Goal: Task Accomplishment & Management: Manage account settings

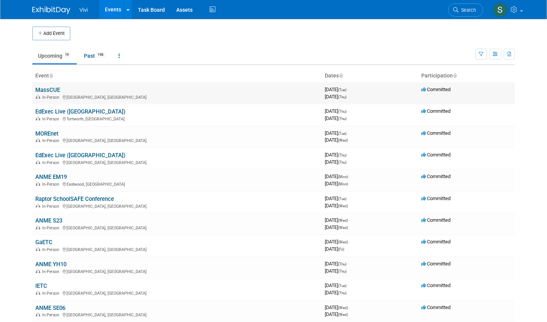
click at [47, 88] on link "MassCUE" at bounding box center [47, 90] width 25 height 7
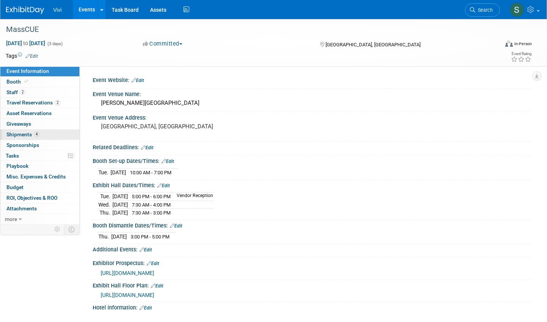
click at [21, 134] on span "Shipments 4" at bounding box center [22, 134] width 33 height 6
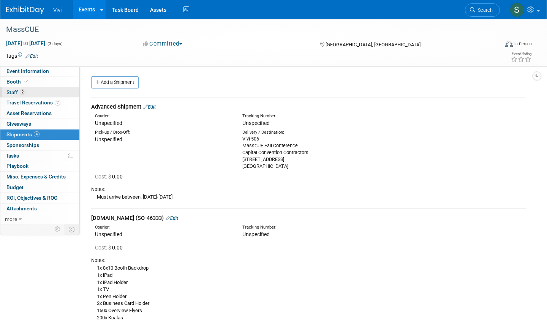
click at [25, 89] on span "2" at bounding box center [23, 92] width 6 height 6
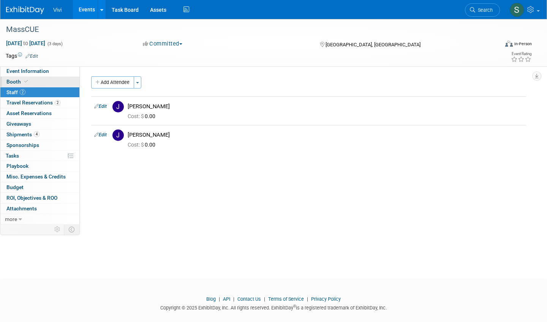
click at [24, 83] on icon at bounding box center [26, 81] width 4 height 4
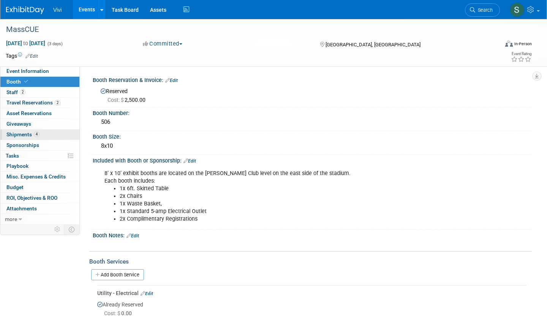
click at [28, 135] on span "Shipments 4" at bounding box center [22, 134] width 33 height 6
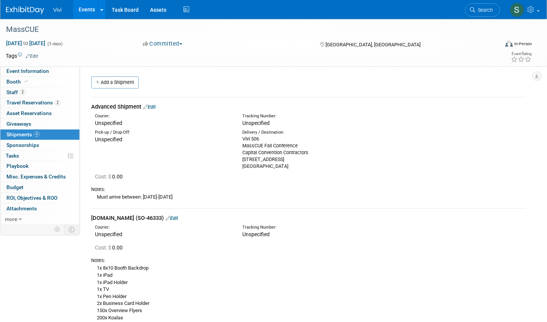
click at [17, 9] on img at bounding box center [25, 10] width 38 height 8
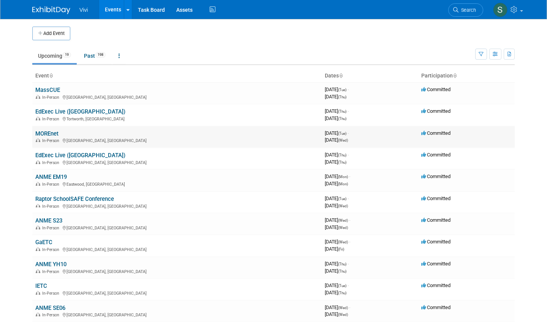
click at [51, 132] on link "MOREnet" at bounding box center [46, 133] width 23 height 7
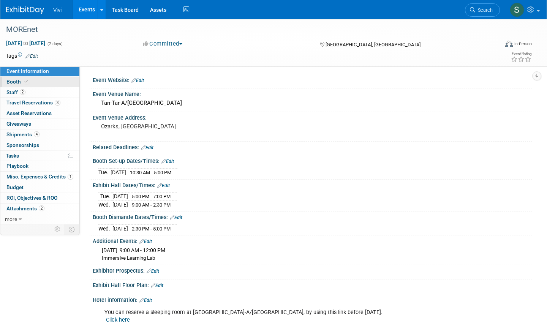
click at [16, 81] on span "Booth" at bounding box center [17, 82] width 23 height 6
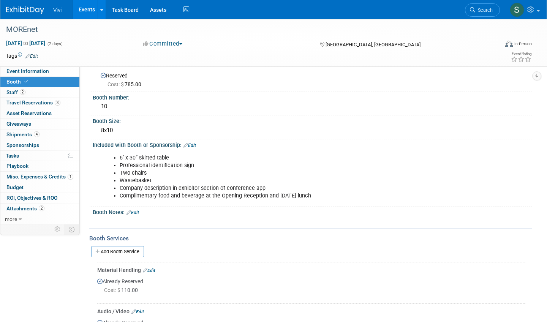
scroll to position [14, 0]
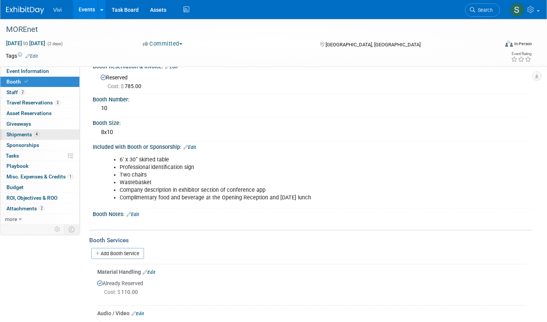
click at [26, 132] on span "Shipments 4" at bounding box center [22, 134] width 33 height 6
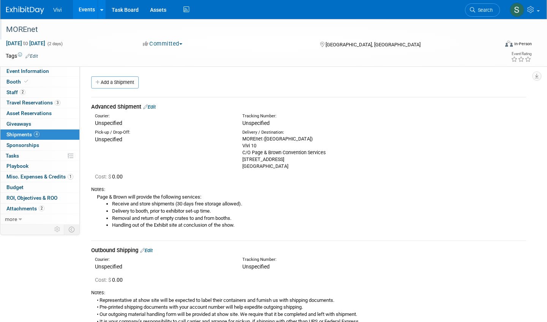
scroll to position [0, 0]
click at [23, 8] on img at bounding box center [25, 10] width 38 height 8
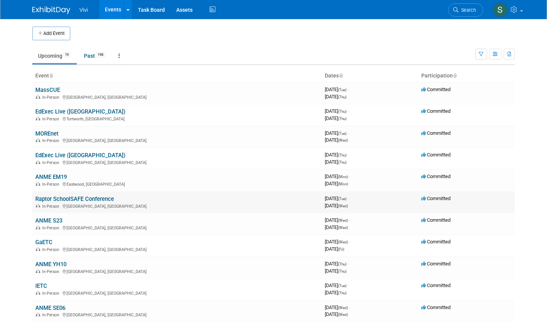
click at [51, 196] on link "Raptor SchoolSAFE Conference" at bounding box center [74, 199] width 79 height 7
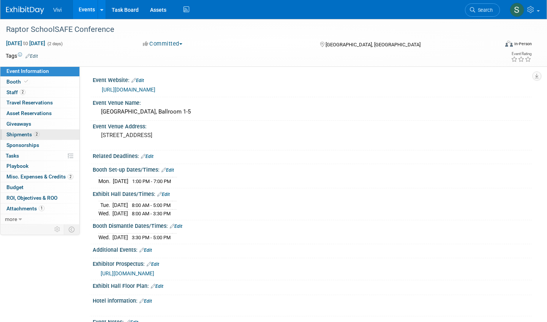
click at [20, 131] on span "Shipments 2" at bounding box center [22, 134] width 33 height 6
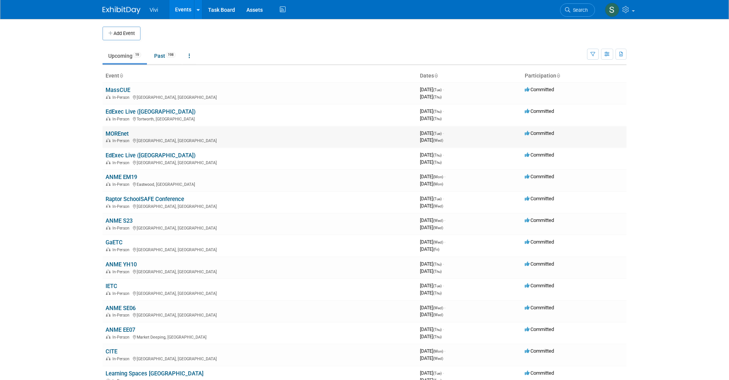
click at [120, 132] on link "MOREnet" at bounding box center [117, 133] width 23 height 7
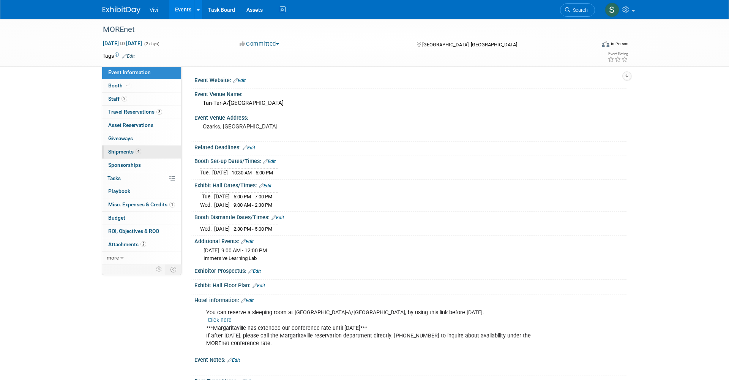
click at [128, 152] on span "Shipments 4" at bounding box center [124, 152] width 33 height 6
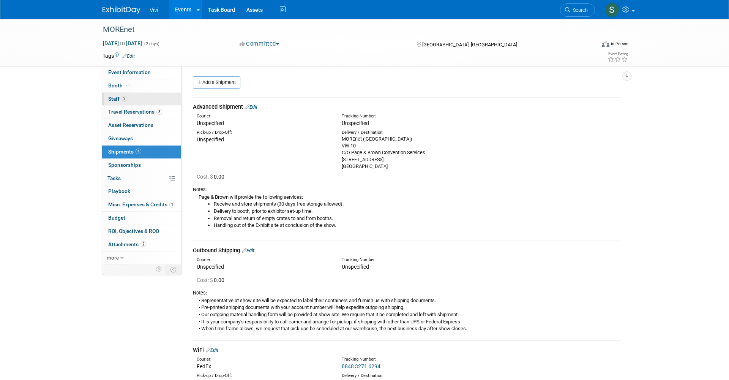
click at [122, 98] on span "2" at bounding box center [125, 99] width 6 height 6
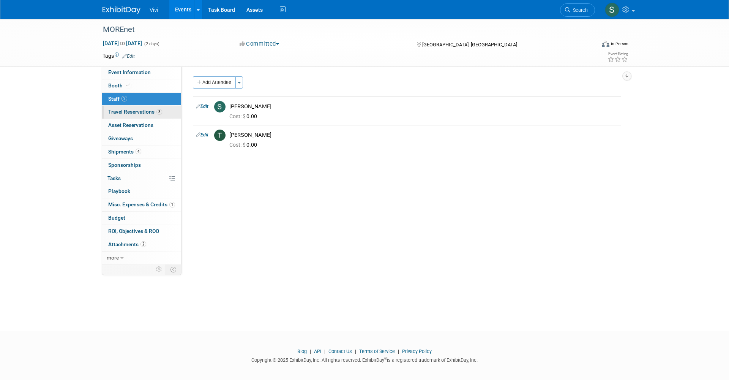
click at [123, 111] on span "Travel Reservations 3" at bounding box center [135, 112] width 54 height 6
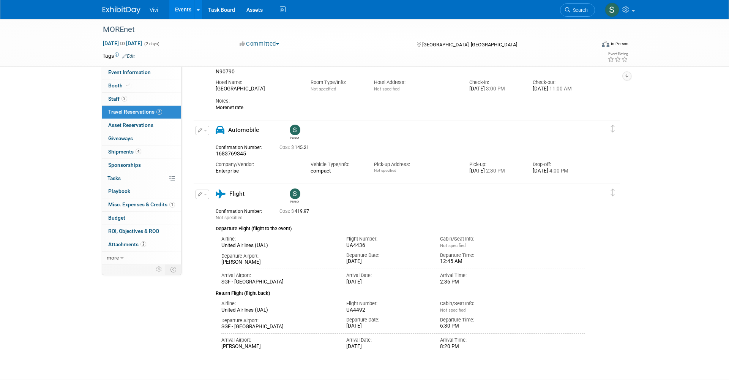
scroll to position [64, 0]
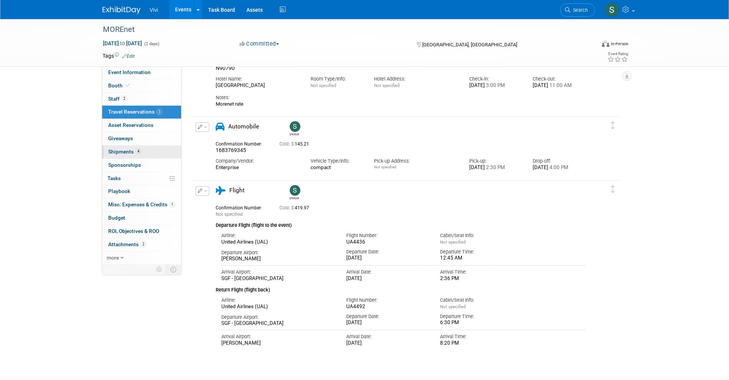
click at [125, 151] on span "Shipments 4" at bounding box center [124, 152] width 33 height 6
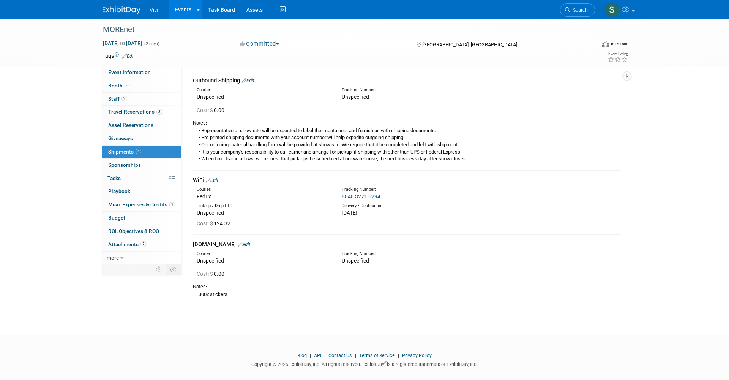
scroll to position [169, 0]
click at [121, 87] on span "Booth" at bounding box center [119, 85] width 23 height 6
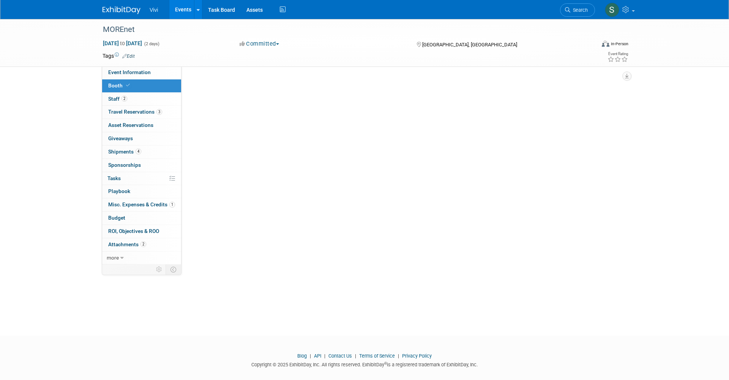
scroll to position [0, 0]
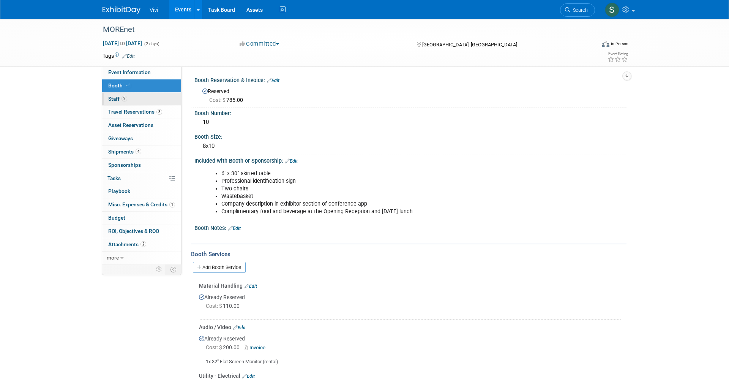
click at [120, 98] on span "Staff 2" at bounding box center [117, 99] width 19 height 6
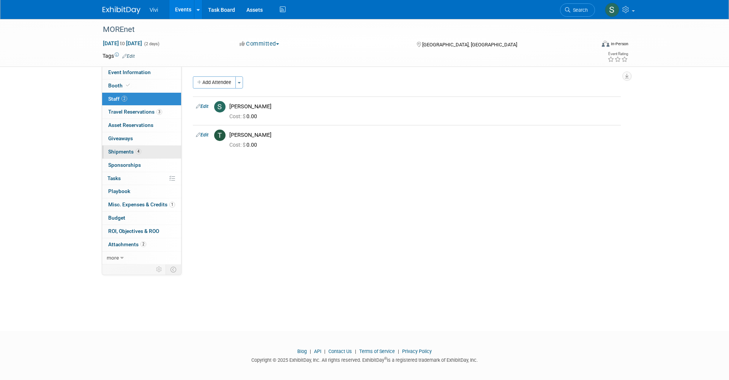
click at [142, 148] on link "4 Shipments 4" at bounding box center [141, 151] width 79 height 13
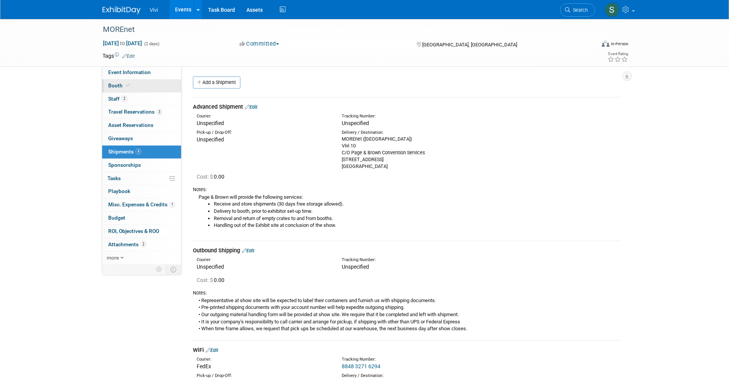
click at [117, 87] on span "Booth" at bounding box center [119, 85] width 23 height 6
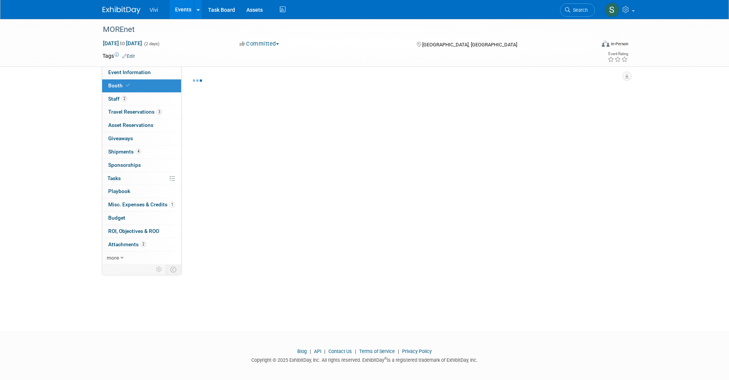
click at [79, 94] on div "MOREnet Oct 21, 2025 to Oct 22, 2025 (2 days) Oct 21, 2025 to Oct 22, 2025 Comm…" at bounding box center [364, 168] width 729 height 298
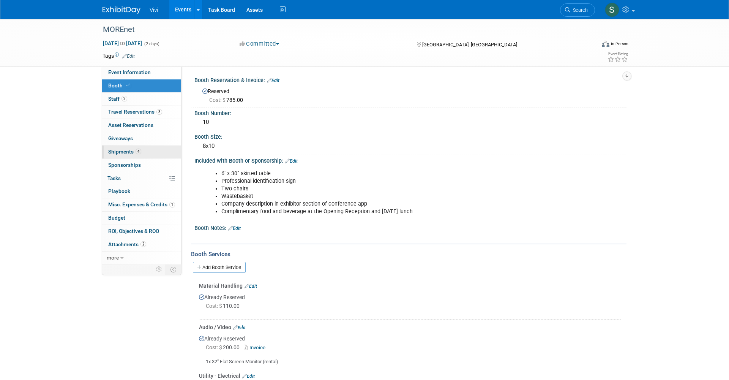
click at [124, 149] on span "Shipments 4" at bounding box center [124, 152] width 33 height 6
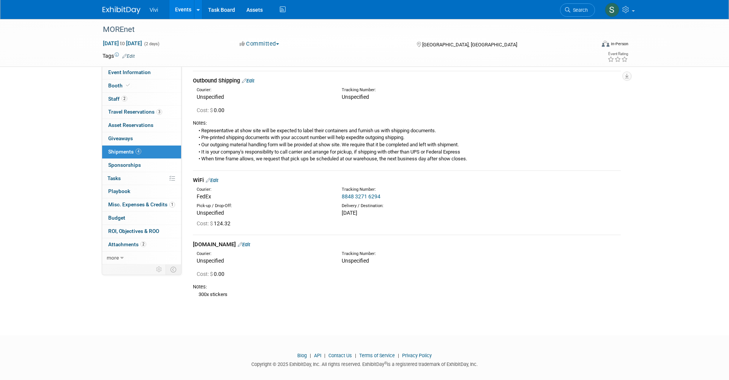
scroll to position [169, 0]
click at [130, 86] on span at bounding box center [128, 85] width 7 height 6
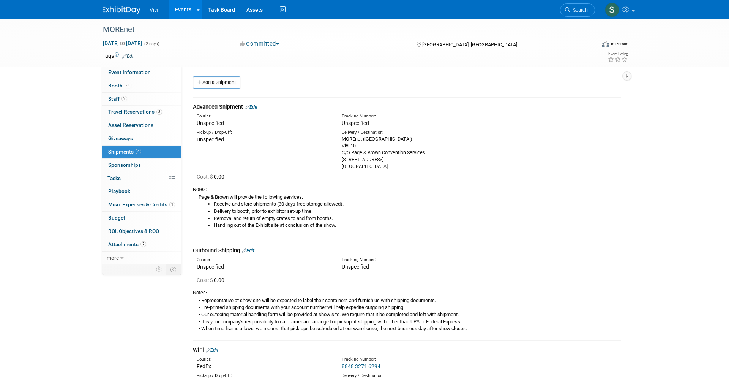
click at [130, 86] on span at bounding box center [128, 85] width 7 height 6
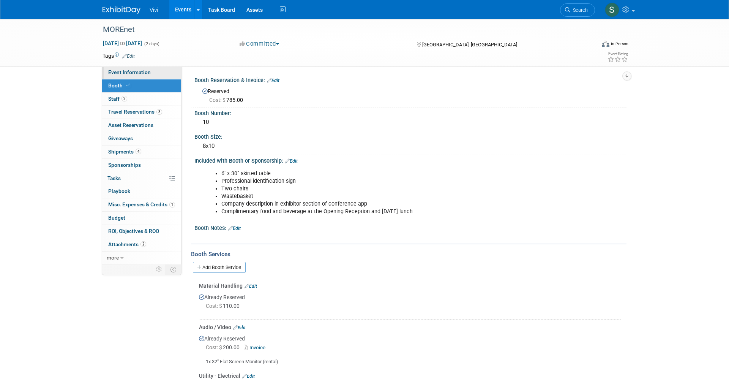
click at [131, 78] on link "Event Information" at bounding box center [141, 72] width 79 height 13
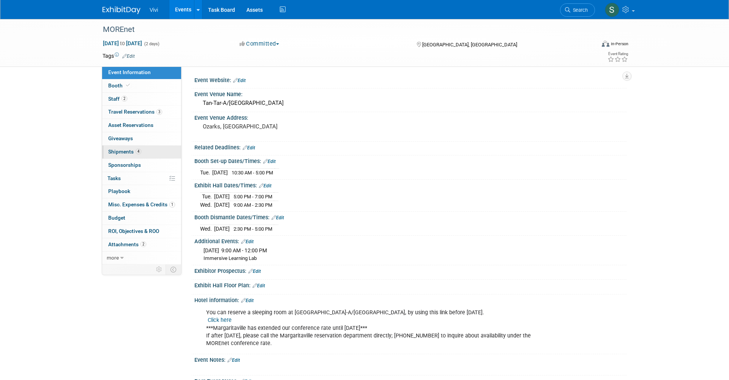
click at [130, 152] on span "Shipments 4" at bounding box center [124, 152] width 33 height 6
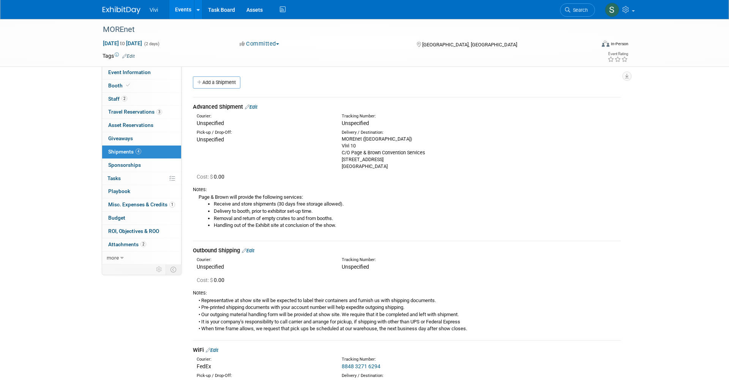
click at [119, 83] on span "Booth" at bounding box center [119, 85] width 23 height 6
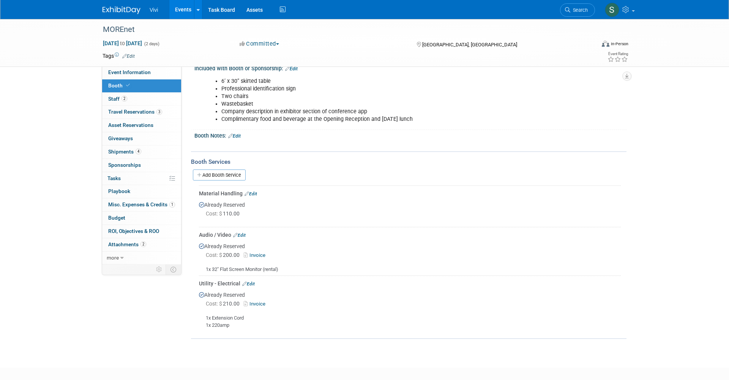
scroll to position [95, 0]
click at [131, 149] on span "Shipments 4" at bounding box center [124, 152] width 33 height 6
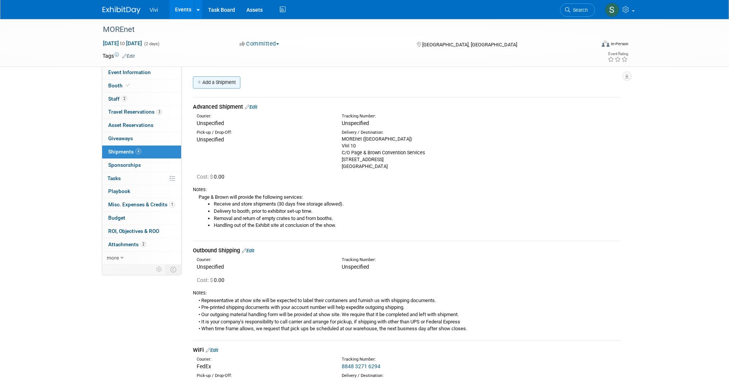
scroll to position [0, 0]
click at [224, 84] on link "Add a Shipment" at bounding box center [216, 82] width 47 height 12
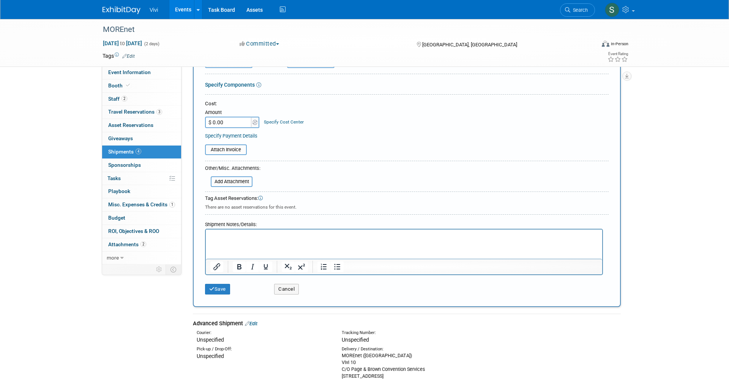
scroll to position [120, 0]
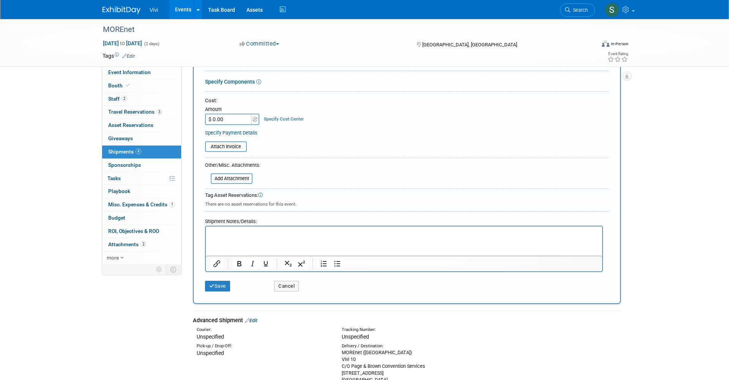
type input "Blinkswag.com"
click at [246, 237] on html at bounding box center [404, 231] width 397 height 11
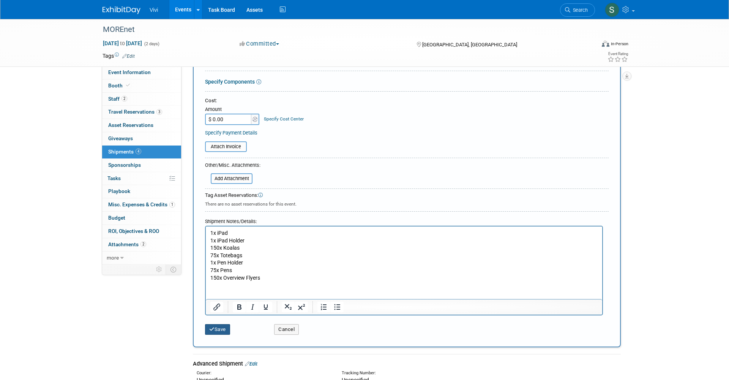
click at [217, 324] on button "Save" at bounding box center [217, 329] width 25 height 11
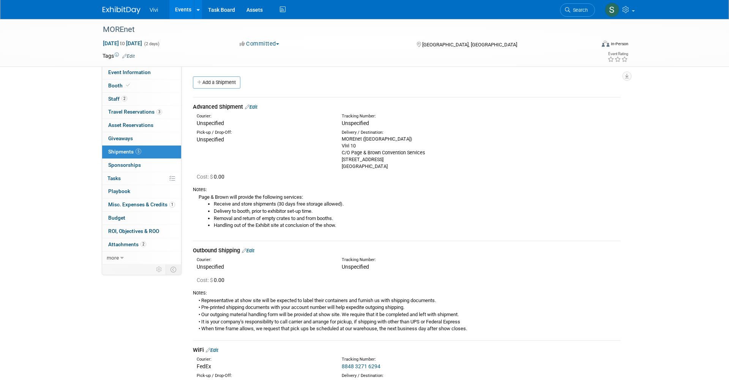
scroll to position [0, 0]
click at [360, 137] on div "MOREnet (Margaritaville Lake Resort) Vivi 10 C/O Page & Brown Convention Servic…" at bounding box center [409, 153] width 134 height 34
copy div "MOREnet (Margaritaville Lake Resort)"
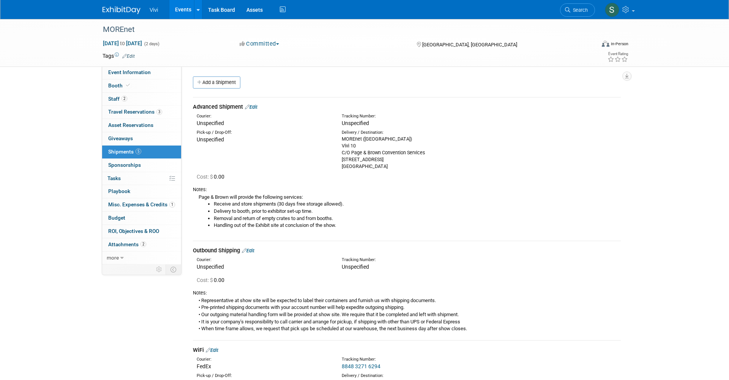
click at [355, 159] on div "MOREnet (Margaritaville Lake Resort) Vivi 10 C/O Page & Brown Convention Servic…" at bounding box center [409, 153] width 134 height 34
copy div "5744 Chapel Drive"
click at [122, 13] on img at bounding box center [122, 10] width 38 height 8
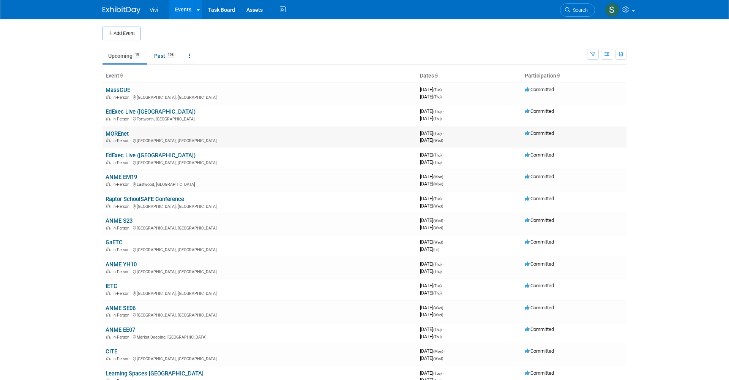
click at [112, 131] on link "MOREnet" at bounding box center [117, 133] width 23 height 7
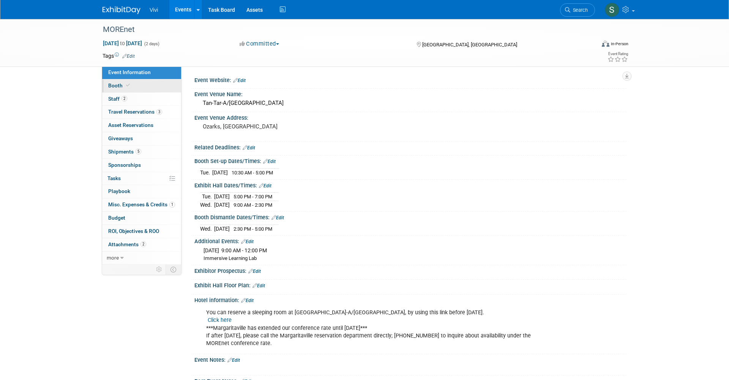
click at [111, 84] on span "Booth" at bounding box center [119, 85] width 23 height 6
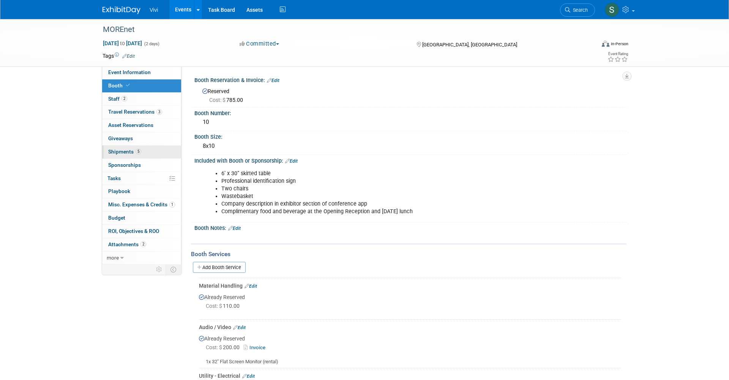
click at [136, 149] on span "5" at bounding box center [139, 152] width 6 height 6
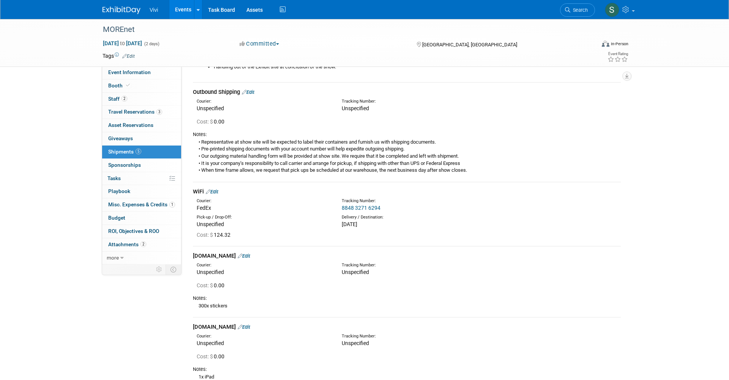
scroll to position [250, 0]
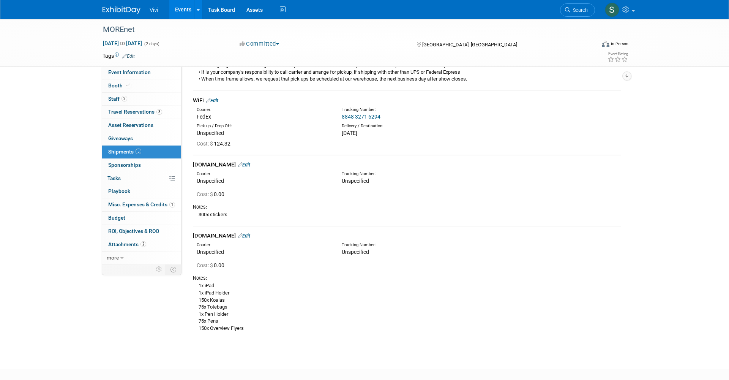
click at [243, 233] on link "Edit" at bounding box center [244, 236] width 13 height 6
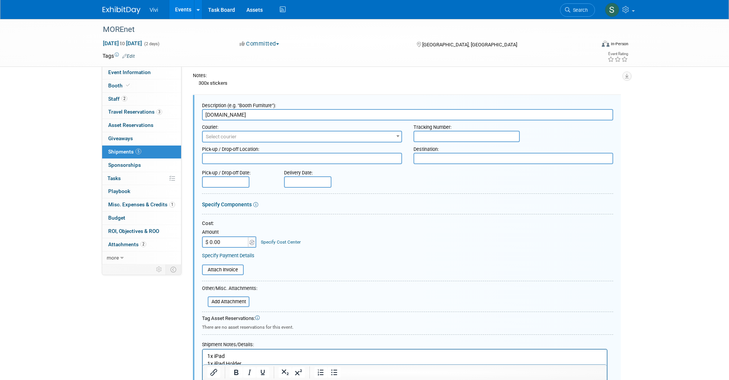
scroll to position [0, 0]
paste input "SO-46632"
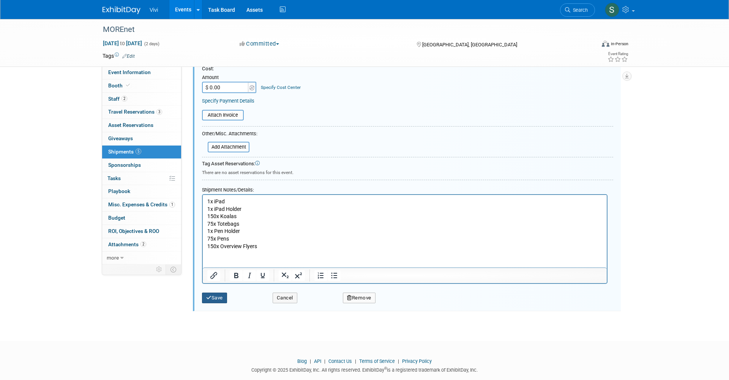
type input "Blinkswag.com (SO-46632)"
click at [223, 292] on button "Save" at bounding box center [214, 297] width 25 height 11
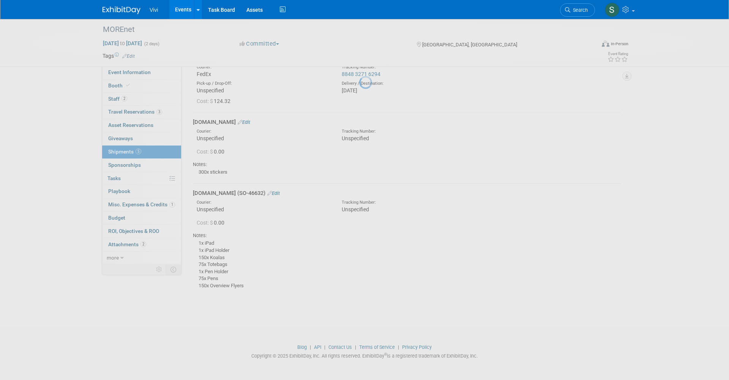
scroll to position [280, 0]
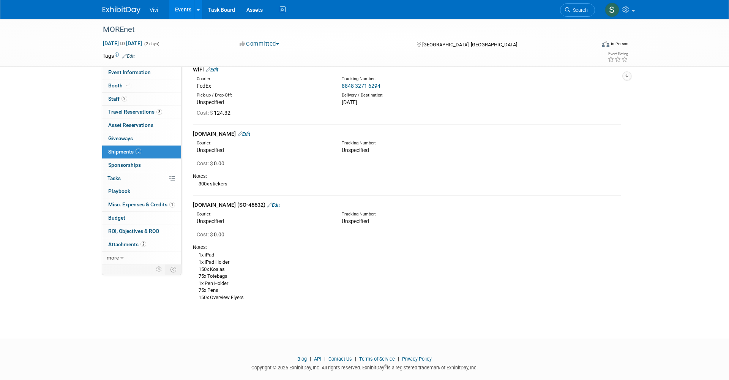
click at [119, 11] on img at bounding box center [122, 10] width 38 height 8
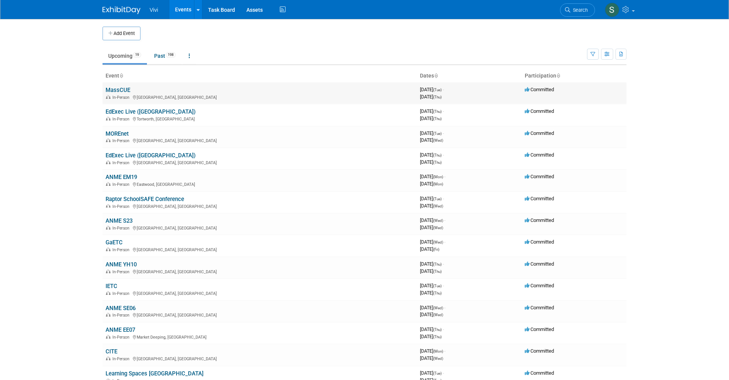
click at [122, 87] on link "MassCUE" at bounding box center [118, 90] width 25 height 7
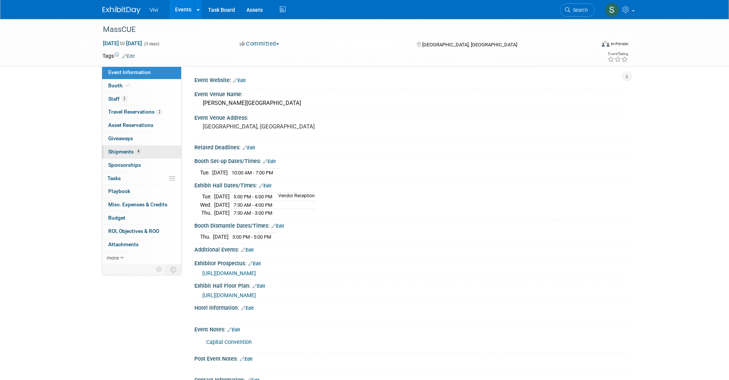
click at [120, 149] on span "Shipments 4" at bounding box center [124, 152] width 33 height 6
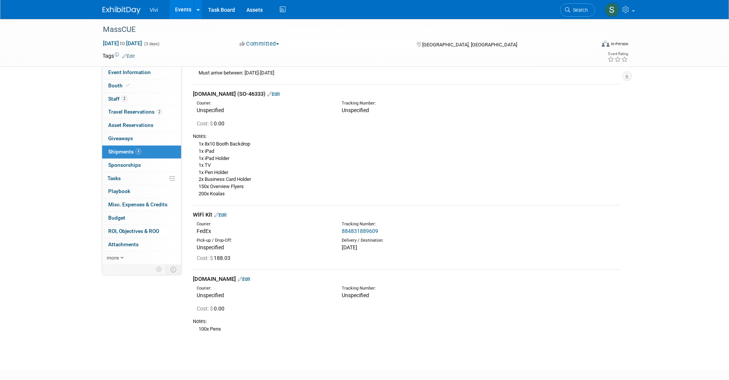
scroll to position [122, 0]
click at [242, 278] on link "Edit" at bounding box center [244, 281] width 13 height 6
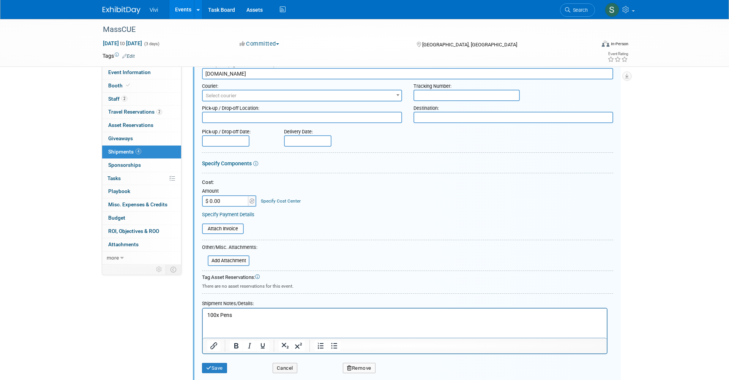
scroll to position [340, 0]
click at [245, 313] on p "100x Pens" at bounding box center [404, 315] width 395 height 8
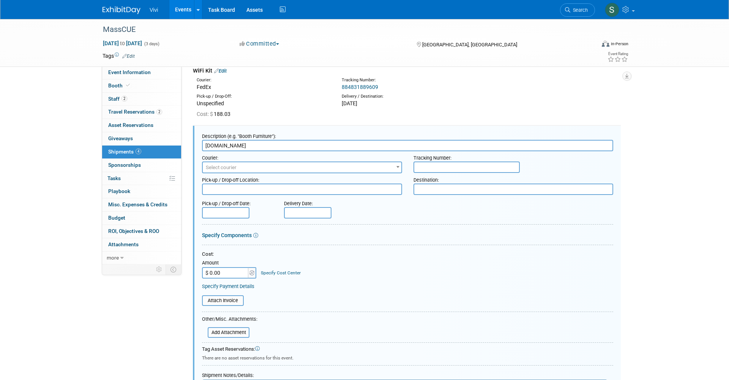
scroll to position [234, 0]
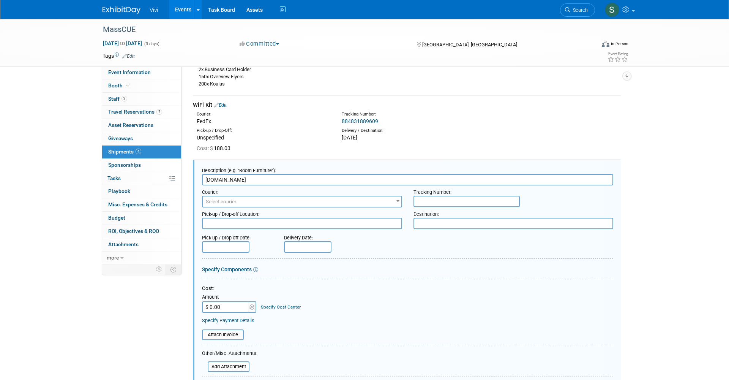
click at [254, 174] on input "[DOMAIN_NAME]" at bounding box center [407, 179] width 411 height 11
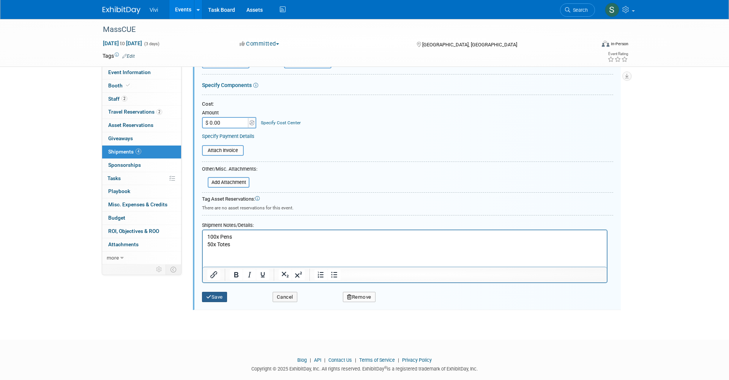
type input "[DOMAIN_NAME] (SO-46492)"
click at [218, 292] on button "Save" at bounding box center [214, 297] width 25 height 11
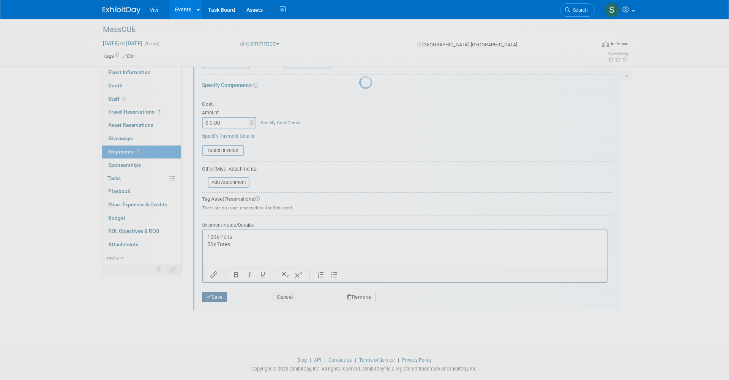
scroll to position [165, 0]
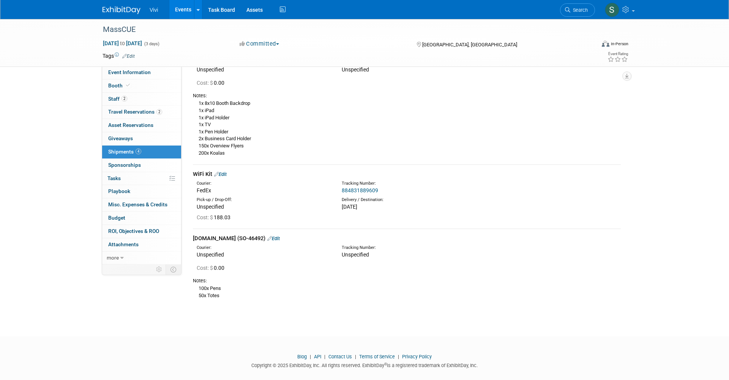
click at [272, 235] on link "Edit" at bounding box center [273, 238] width 13 height 6
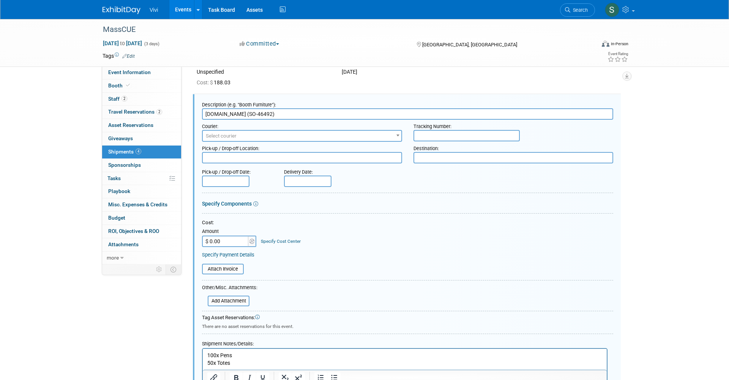
scroll to position [0, 0]
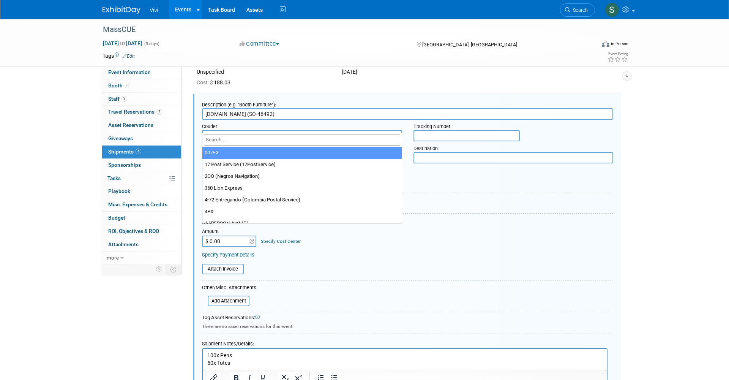
click at [226, 133] on span "Select courier" at bounding box center [221, 136] width 31 height 6
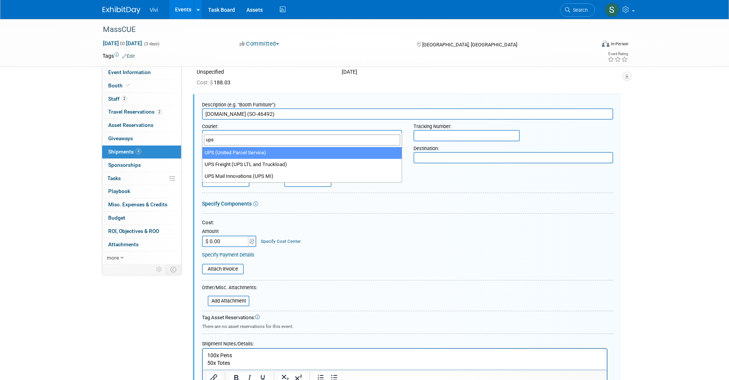
type input "ups"
select select "508"
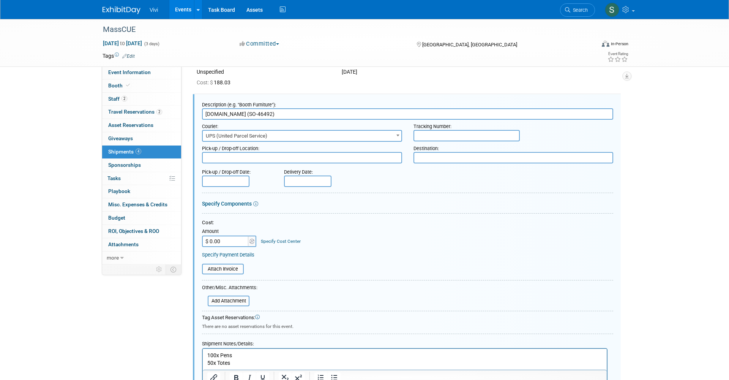
click at [427, 130] on input "text" at bounding box center [467, 135] width 106 height 11
paste input "1ZR1C3420229325943"
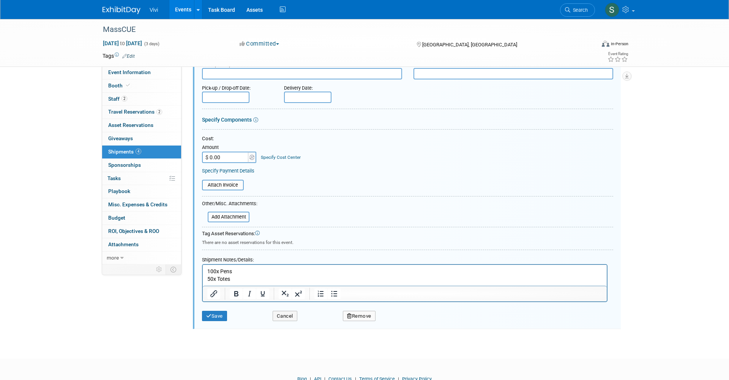
scroll to position [386, 0]
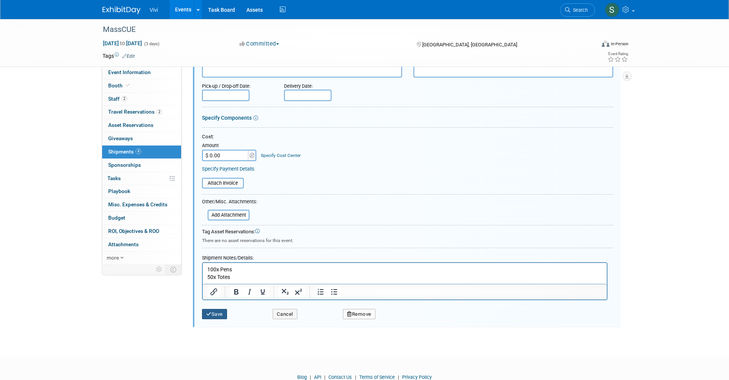
type input "1ZR1C3420229325943"
click at [215, 309] on button "Save" at bounding box center [214, 314] width 25 height 11
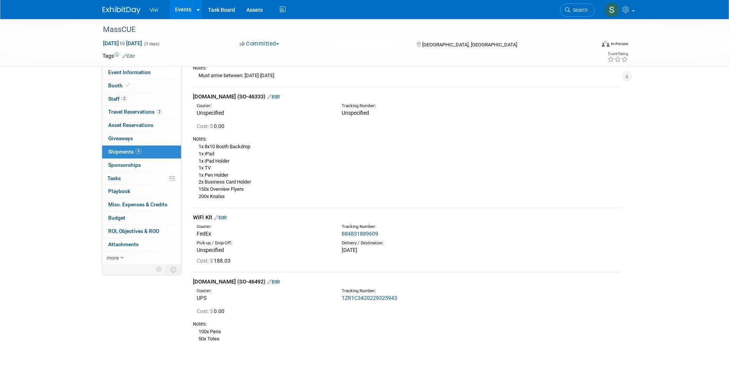
scroll to position [117, 0]
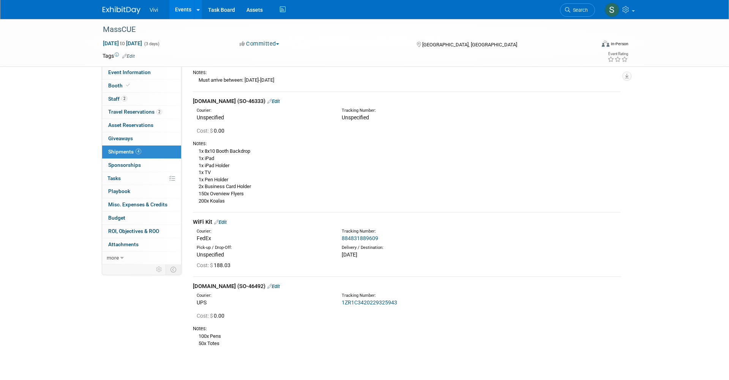
click at [364, 299] on link "1ZR1C3420229325943" at bounding box center [369, 302] width 55 height 6
click at [271, 283] on link "Edit" at bounding box center [273, 286] width 13 height 6
select select "9"
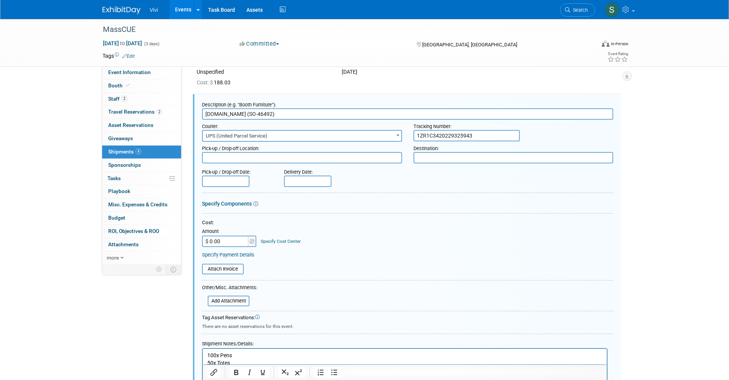
scroll to position [0, 0]
click at [313, 175] on input "text" at bounding box center [307, 180] width 47 height 11
click at [377, 225] on span "10" at bounding box center [375, 225] width 15 height 15
type input "Oct 10, 2025"
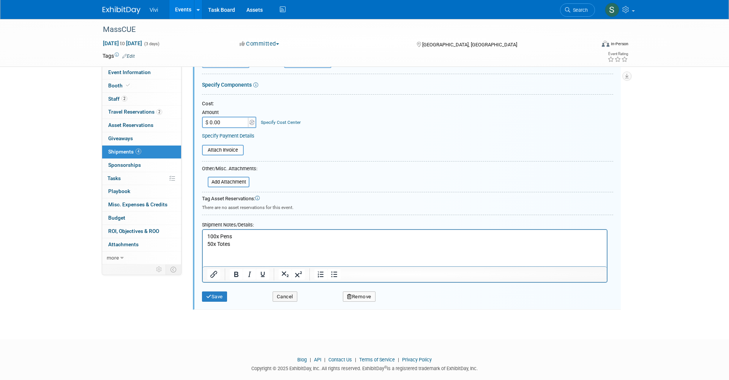
scroll to position [418, 0]
click at [214, 292] on button "Save" at bounding box center [214, 297] width 25 height 11
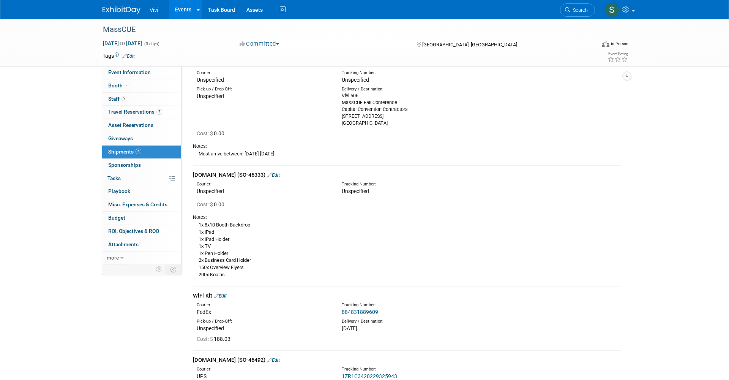
scroll to position [44, 0]
drag, startPoint x: 244, startPoint y: 170, endPoint x: 260, endPoint y: 170, distance: 16.0
click at [260, 170] on div "Blinkswag.com (SO-46333) Edit" at bounding box center [407, 174] width 428 height 8
copy div "46333"
click at [274, 171] on link "Edit" at bounding box center [273, 174] width 13 height 6
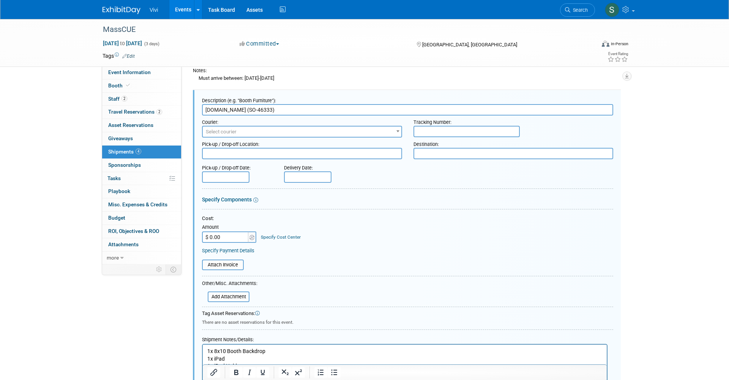
scroll to position [0, 0]
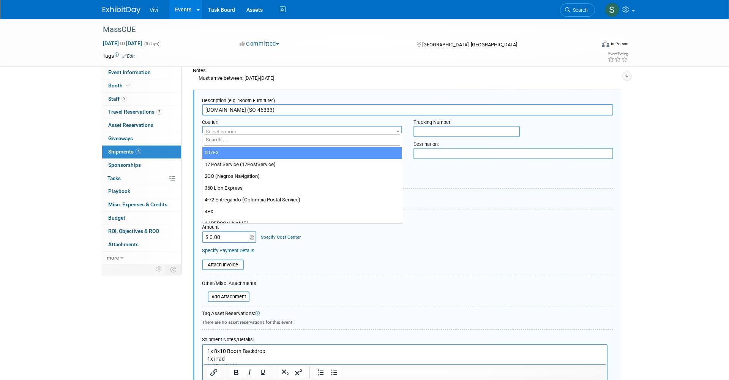
click at [223, 129] on span "Select courier" at bounding box center [221, 132] width 31 height 6
type input "ups"
select select "508"
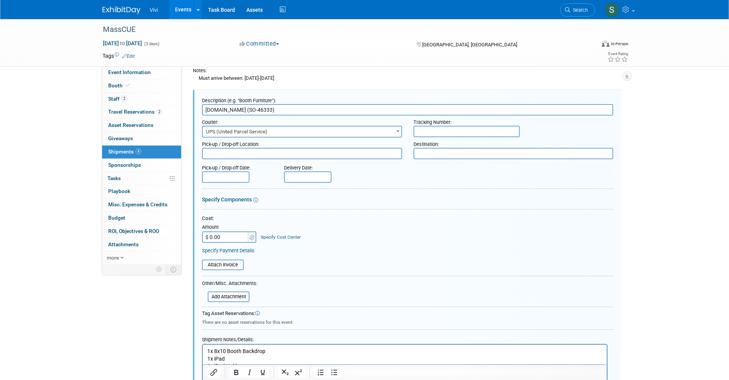
click at [435, 127] on input "text" at bounding box center [467, 131] width 106 height 11
paste input "1ZR1C3420304213635"
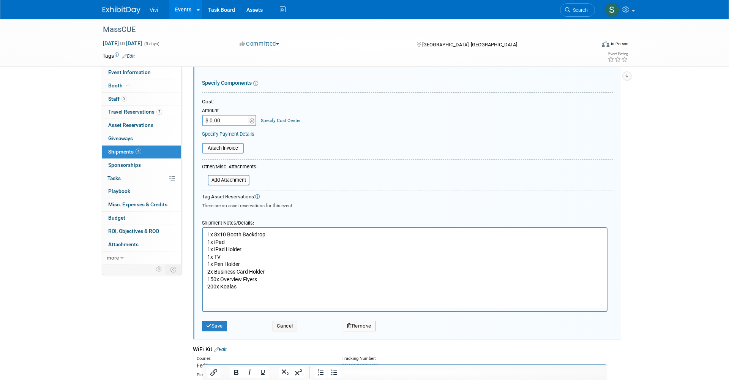
scroll to position [247, 0]
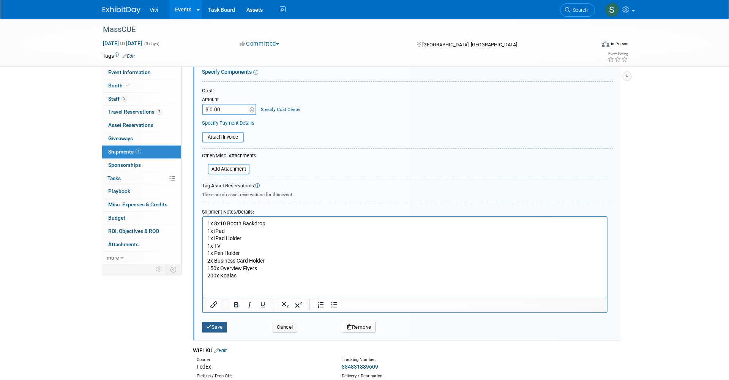
type input "1ZR1C3420304213635"
click at [213, 322] on button "Save" at bounding box center [214, 327] width 25 height 11
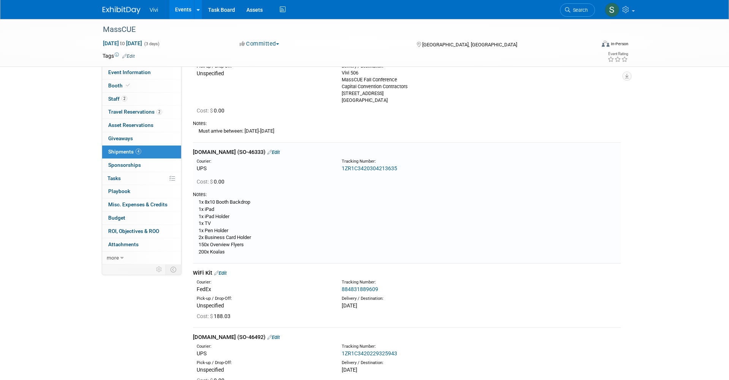
scroll to position [67, 0]
click at [356, 164] on link "1ZR1C3420304213635" at bounding box center [369, 167] width 55 height 6
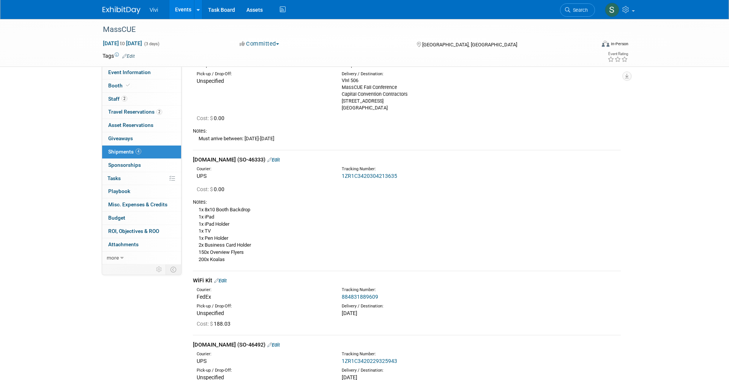
scroll to position [45, 0]
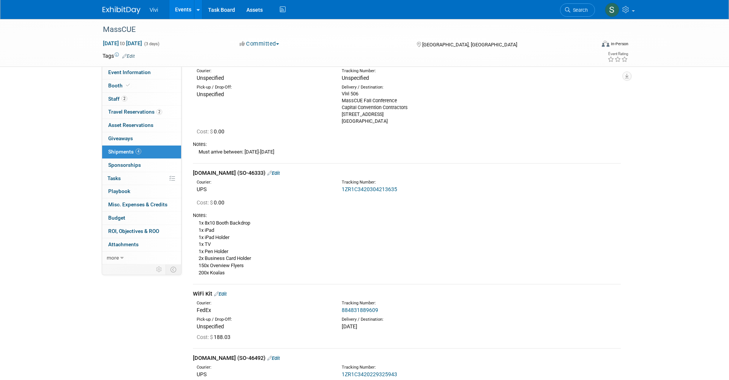
click at [361, 186] on link "1ZR1C3420304213635" at bounding box center [369, 189] width 55 height 6
click at [272, 170] on link "Edit" at bounding box center [273, 173] width 13 height 6
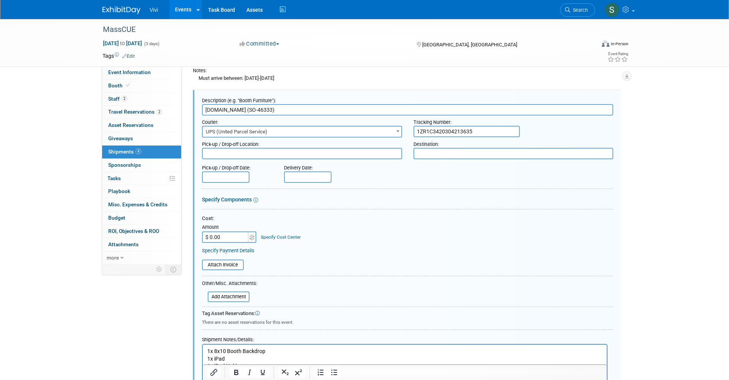
scroll to position [135, 0]
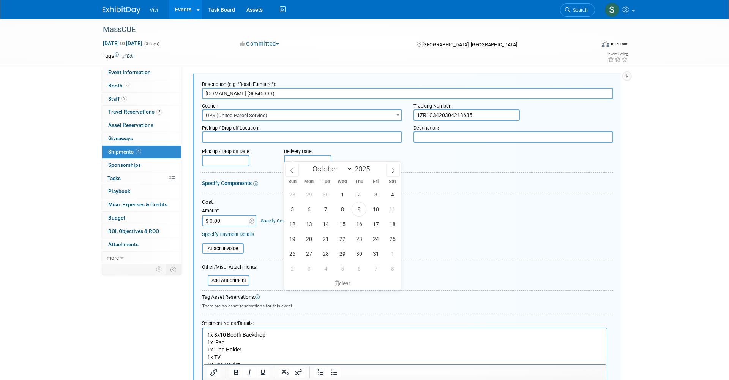
click at [295, 156] on body "Vivi Events Add Event Bulk Upload Events Shareable Event Boards Recently Viewed…" at bounding box center [364, 55] width 729 height 380
click at [331, 213] on span "7" at bounding box center [325, 209] width 15 height 15
type input "Oct 7, 2025"
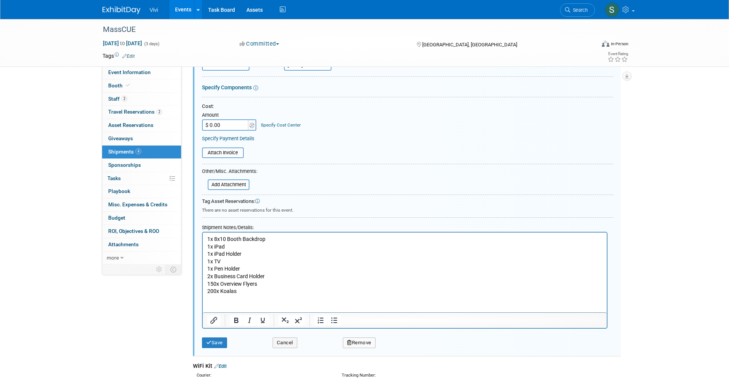
scroll to position [241, 0]
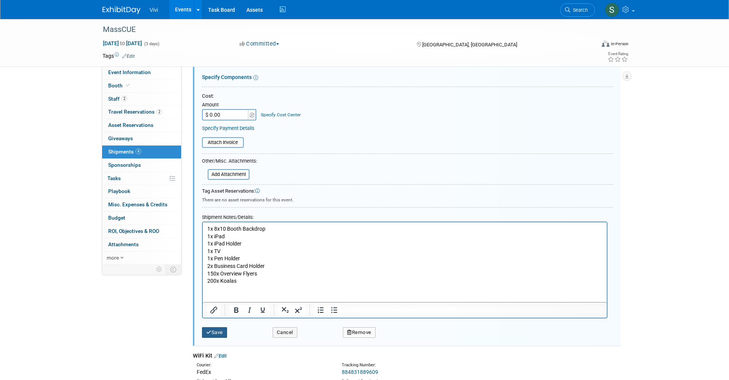
click at [220, 327] on button "Save" at bounding box center [214, 332] width 25 height 11
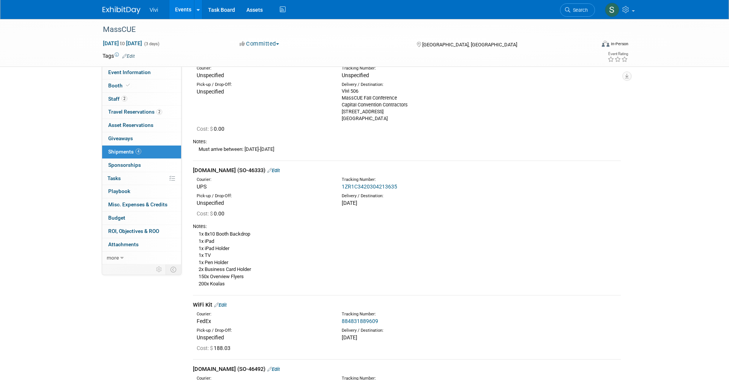
scroll to position [0, 0]
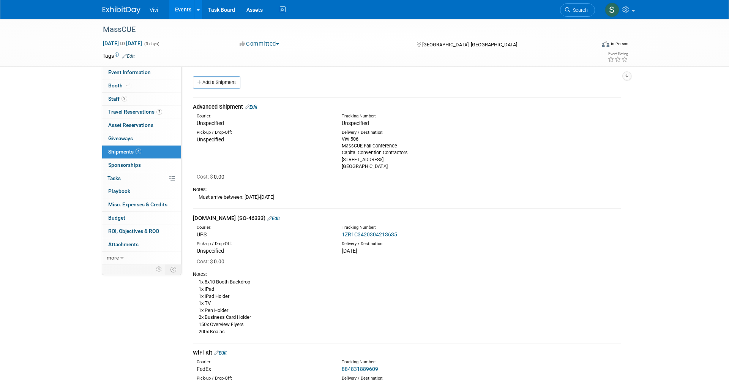
click at [118, 32] on div "MassCUE" at bounding box center [342, 30] width 484 height 14
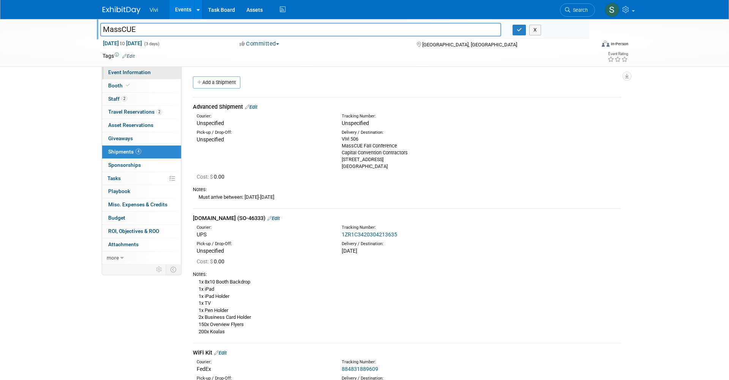
click at [117, 74] on span "Event Information" at bounding box center [129, 72] width 43 height 6
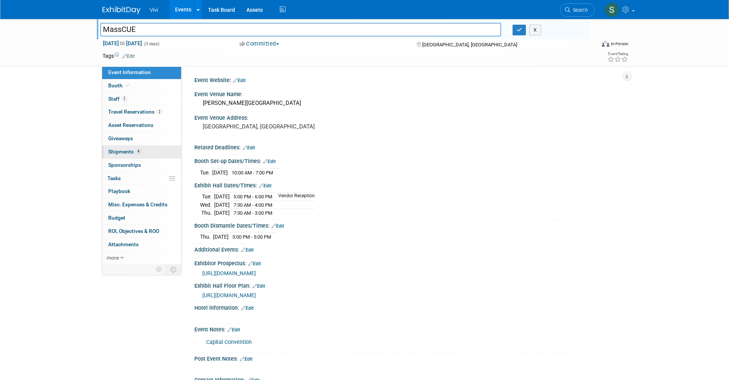
click at [130, 153] on link "4 Shipments 4" at bounding box center [141, 151] width 79 height 13
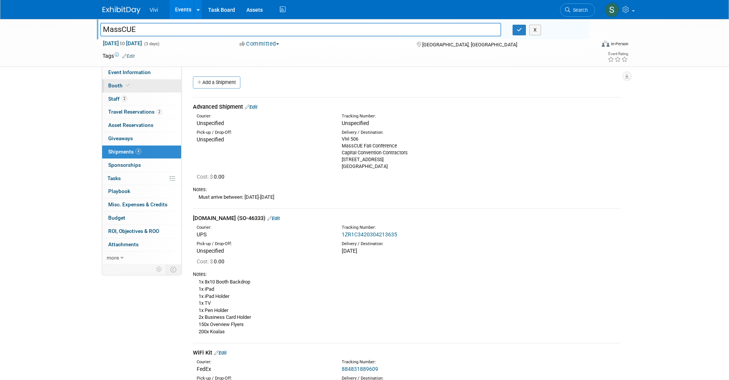
click at [125, 87] on span at bounding box center [128, 85] width 7 height 6
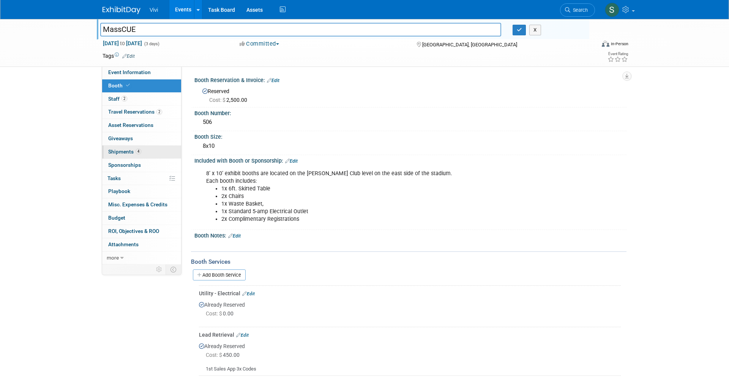
click at [133, 152] on span "Shipments 4" at bounding box center [124, 152] width 33 height 6
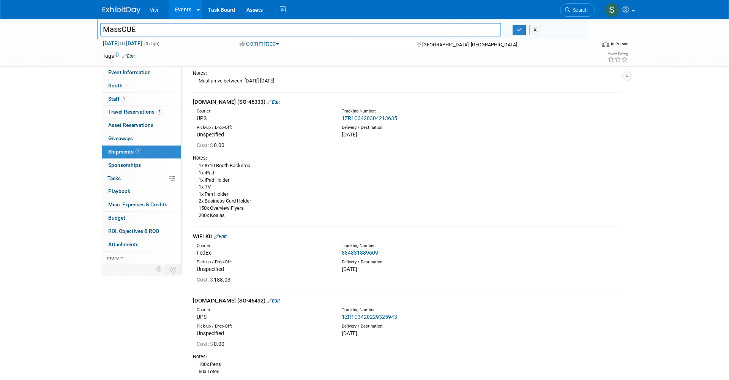
scroll to position [121, 0]
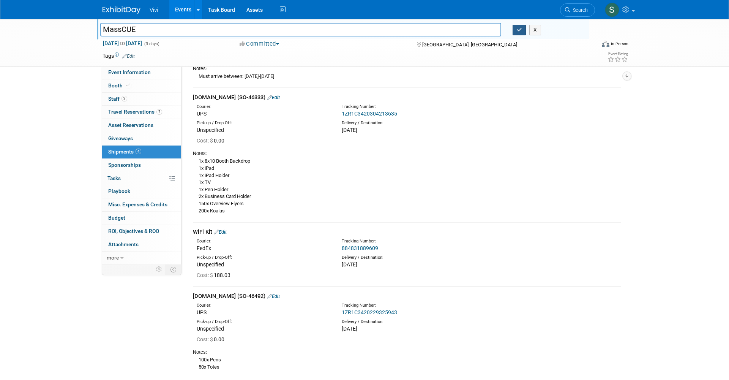
click at [515, 33] on button "button" at bounding box center [520, 30] width 14 height 11
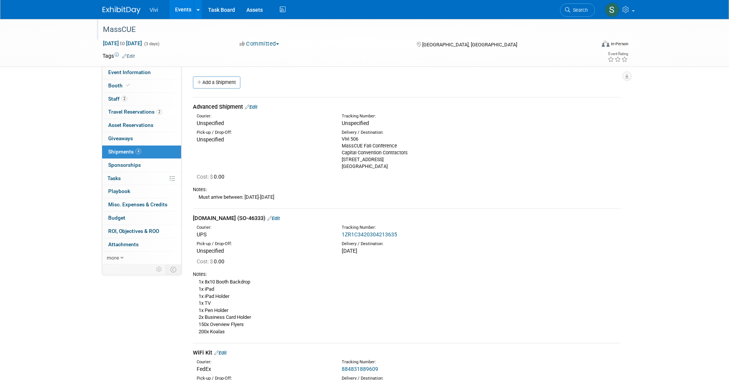
scroll to position [0, 0]
click at [112, 70] on span "Event Information" at bounding box center [129, 72] width 43 height 6
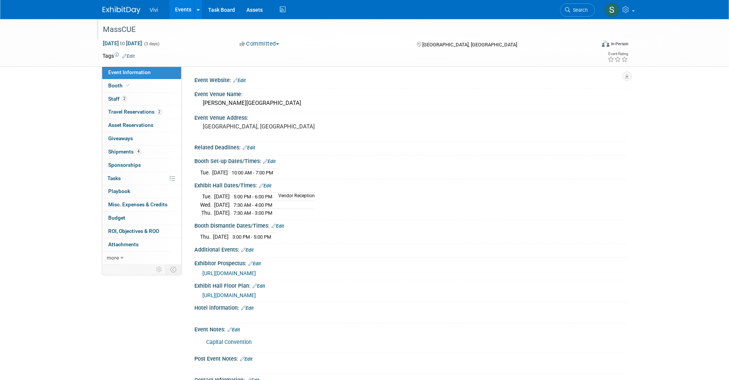
click at [117, 9] on img at bounding box center [122, 10] width 38 height 8
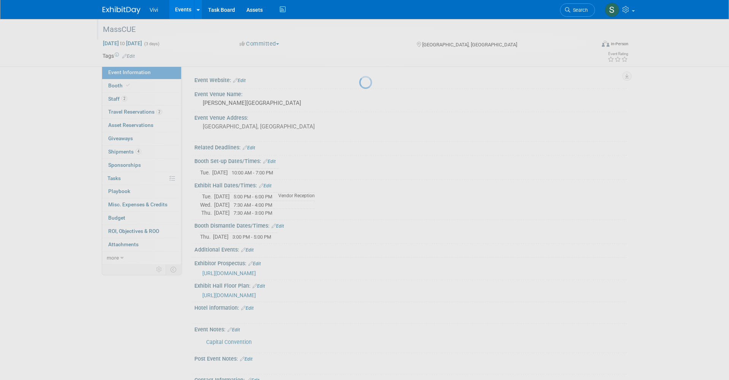
click at [117, 9] on img at bounding box center [122, 10] width 38 height 8
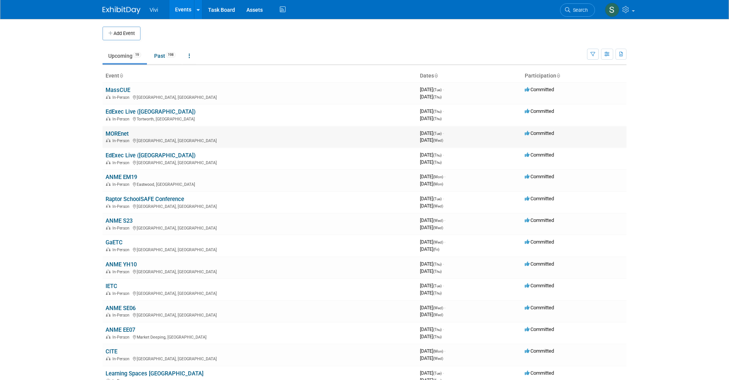
click at [119, 132] on link "MOREnet" at bounding box center [117, 133] width 23 height 7
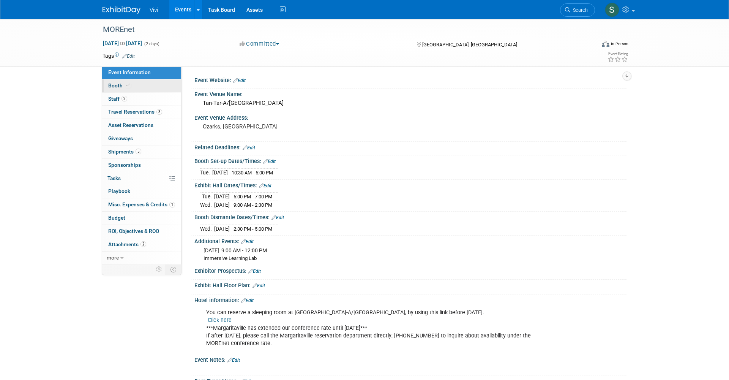
click at [113, 82] on span "Booth" at bounding box center [119, 85] width 23 height 6
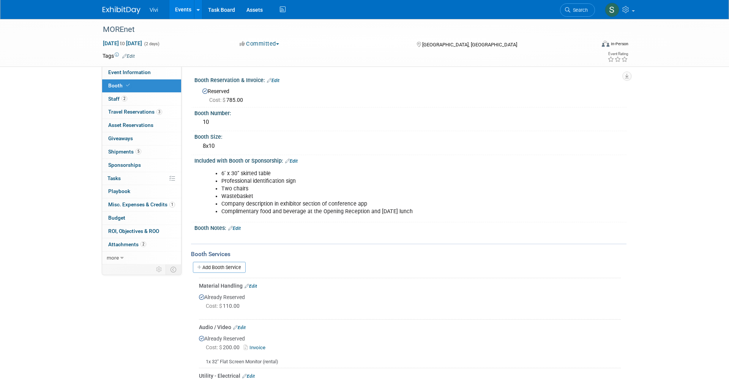
click at [117, 11] on img at bounding box center [122, 10] width 38 height 8
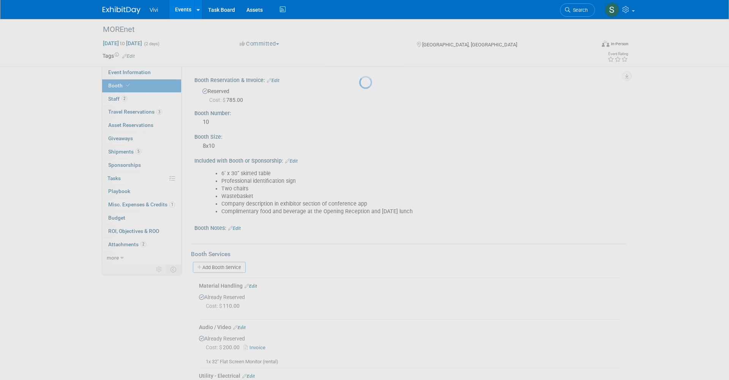
drag, startPoint x: 39, startPoint y: 78, endPoint x: 117, endPoint y: 11, distance: 103.4
click at [117, 11] on img at bounding box center [122, 10] width 38 height 8
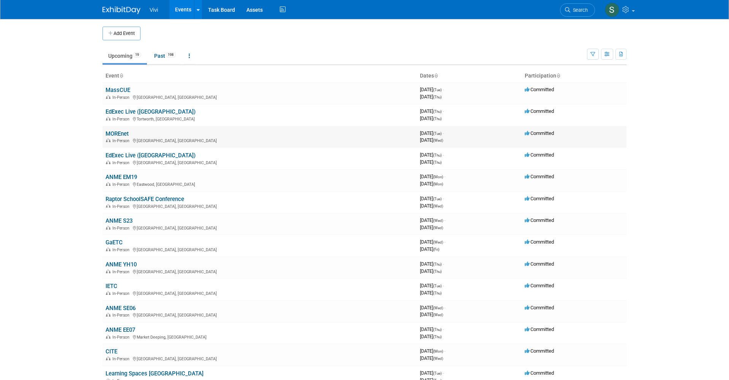
click at [113, 132] on link "MOREnet" at bounding box center [117, 133] width 23 height 7
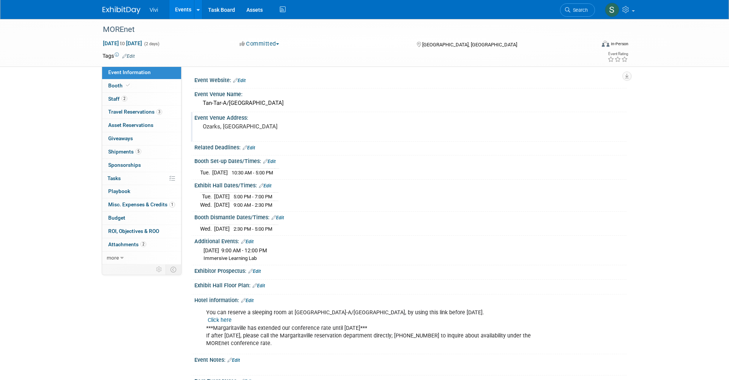
click at [221, 127] on pre "Ozarks, [GEOGRAPHIC_DATA]" at bounding box center [284, 126] width 163 height 7
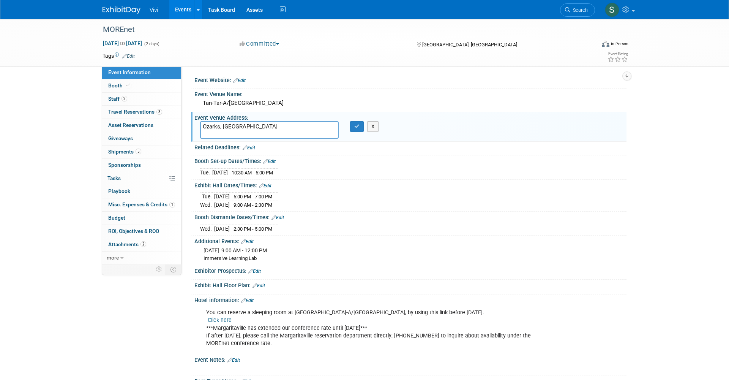
click at [221, 127] on textarea "Ozarks, [GEOGRAPHIC_DATA]" at bounding box center [269, 129] width 139 height 17
type textarea "[GEOGRAPHIC_DATA], [GEOGRAPHIC_DATA]"
click at [359, 125] on icon "button" at bounding box center [356, 126] width 5 height 5
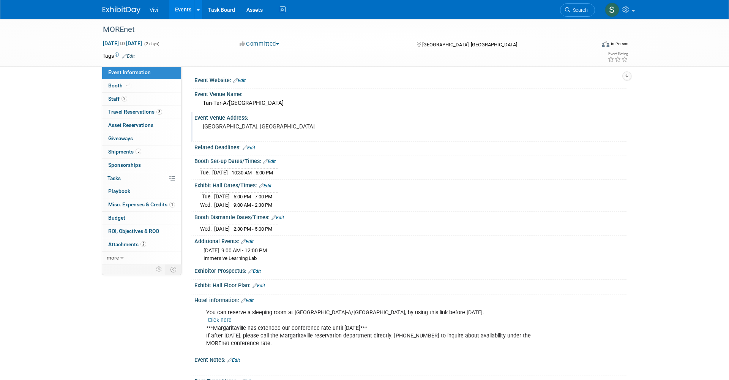
click at [118, 11] on img at bounding box center [122, 10] width 38 height 8
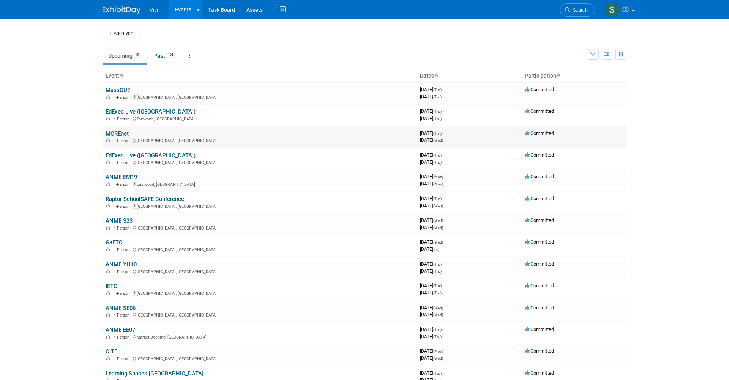
click at [122, 131] on link "MOREnet" at bounding box center [117, 133] width 23 height 7
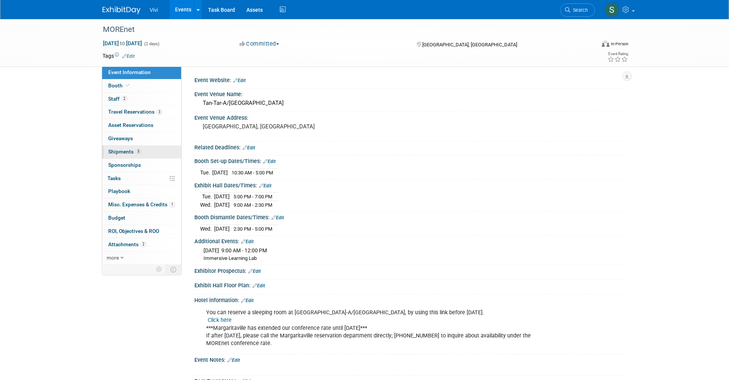
click at [136, 152] on span "5" at bounding box center [139, 152] width 6 height 6
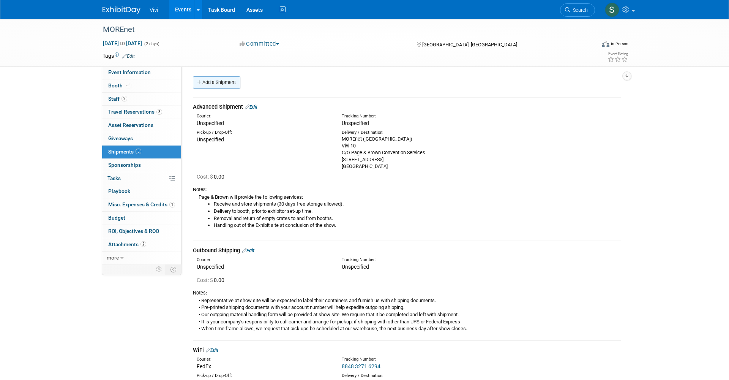
click at [214, 84] on link "Add a Shipment" at bounding box center [216, 82] width 47 height 12
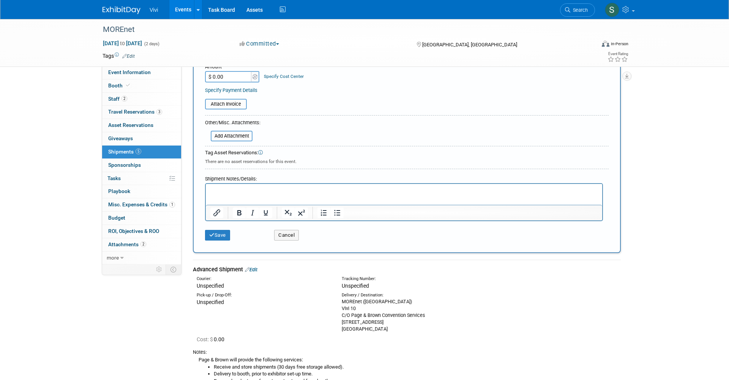
scroll to position [163, 0]
type input "8x10 Booth (coming from MassCUE)"
click at [222, 229] on button "Save" at bounding box center [217, 234] width 25 height 11
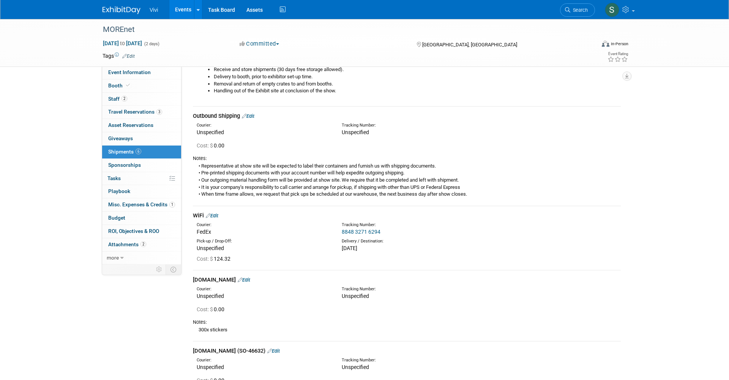
scroll to position [25, 0]
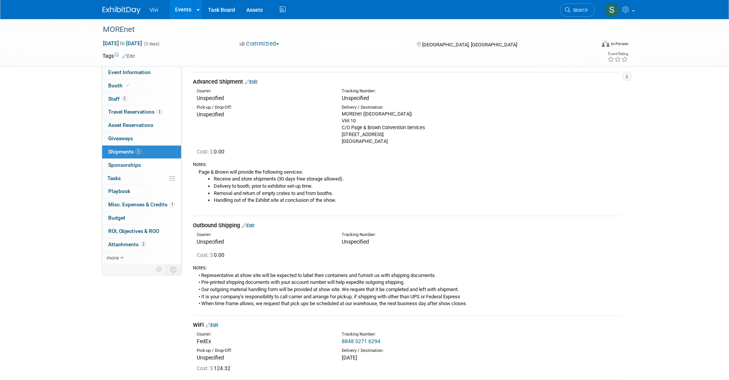
click at [107, 9] on img at bounding box center [122, 10] width 38 height 8
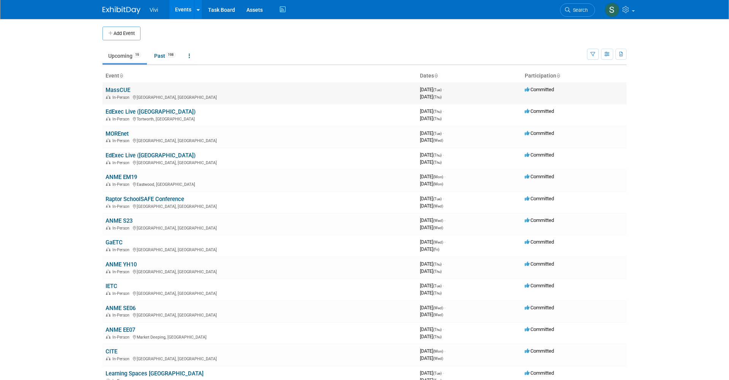
click at [122, 91] on link "MassCUE" at bounding box center [118, 90] width 25 height 7
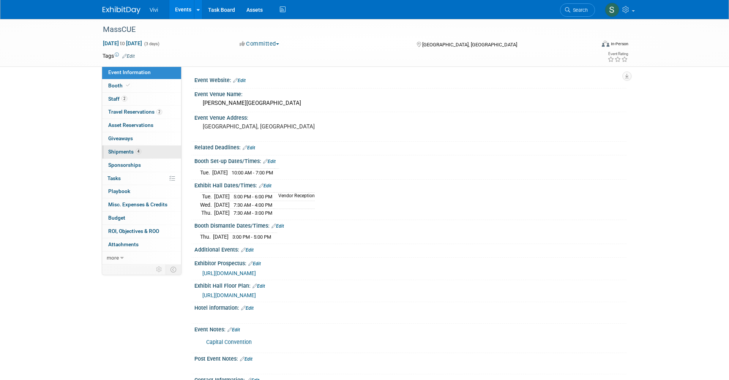
click at [117, 149] on span "Shipments 4" at bounding box center [124, 152] width 33 height 6
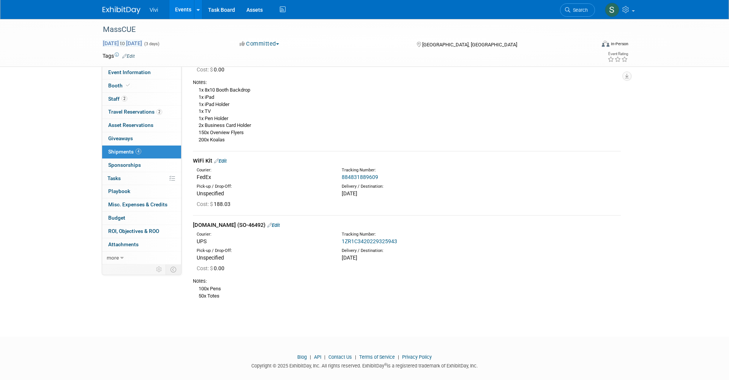
scroll to position [191, 0]
click at [123, 9] on img at bounding box center [122, 10] width 38 height 8
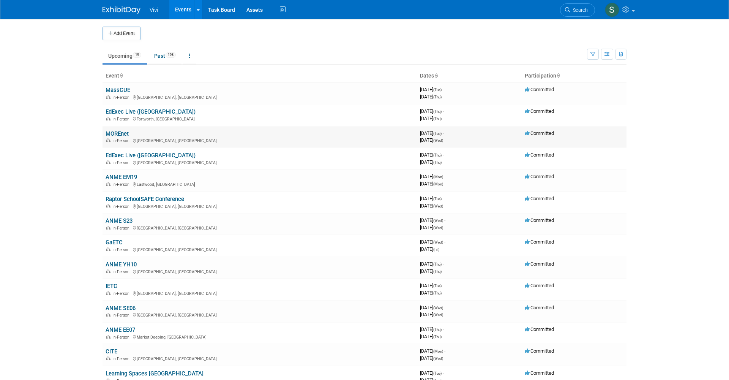
click at [118, 133] on link "MOREnet" at bounding box center [117, 133] width 23 height 7
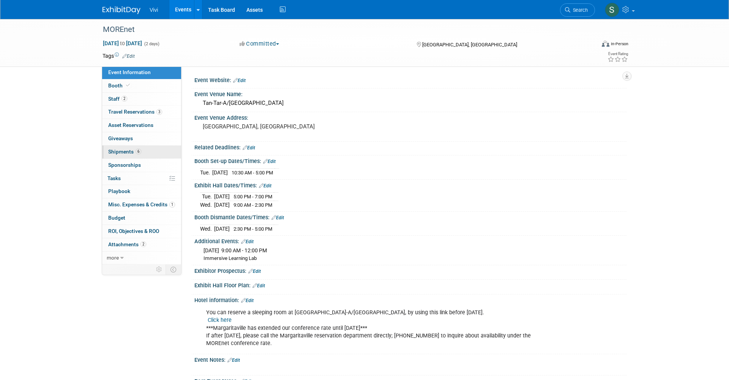
click at [126, 150] on span "Shipments 6" at bounding box center [124, 152] width 33 height 6
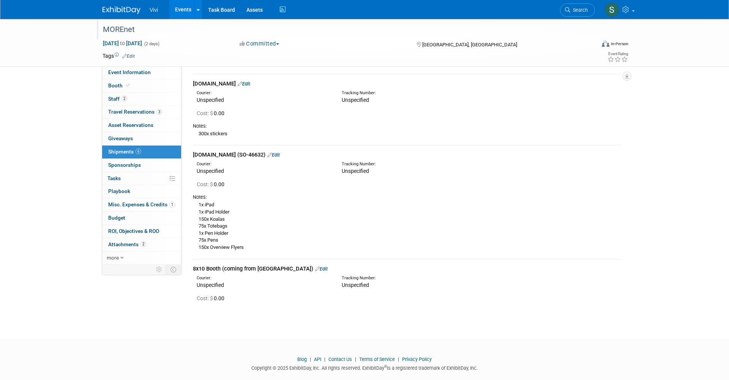
scroll to position [330, 0]
click at [121, 9] on img at bounding box center [122, 10] width 38 height 8
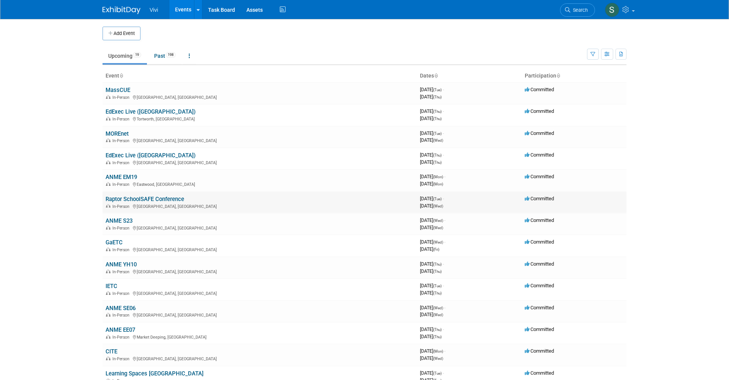
click at [125, 196] on link "Raptor SchoolSAFE Conference" at bounding box center [145, 199] width 79 height 7
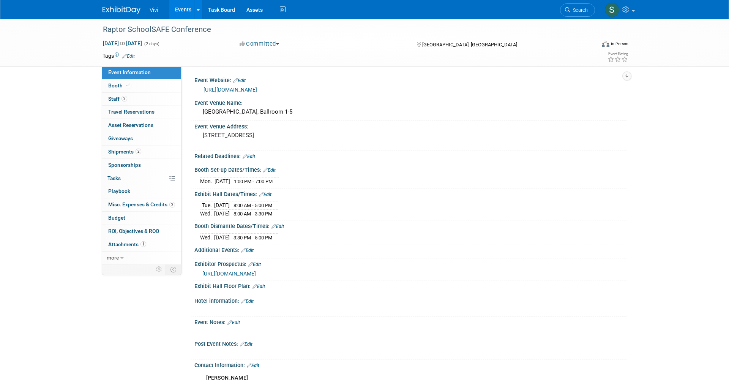
scroll to position [27, 0]
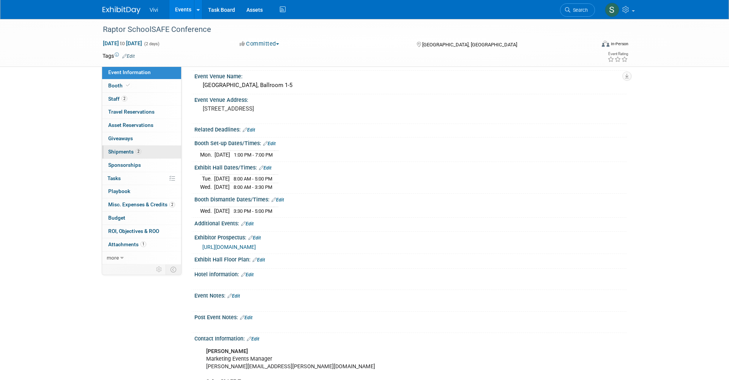
click at [141, 149] on span "2" at bounding box center [139, 152] width 6 height 6
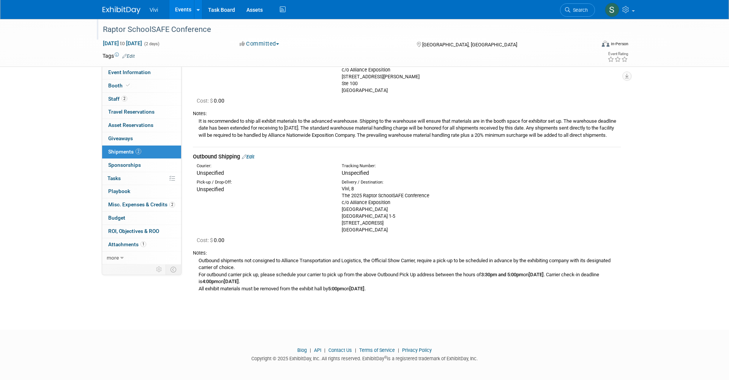
scroll to position [82, 0]
click at [118, 9] on img at bounding box center [122, 10] width 38 height 8
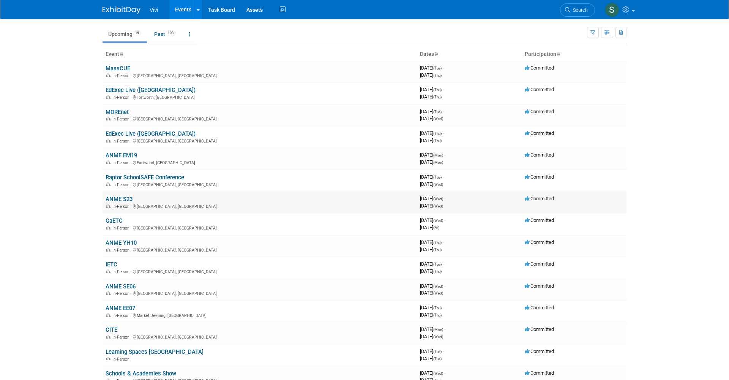
scroll to position [22, 0]
click at [121, 217] on link "GaETC" at bounding box center [114, 220] width 17 height 7
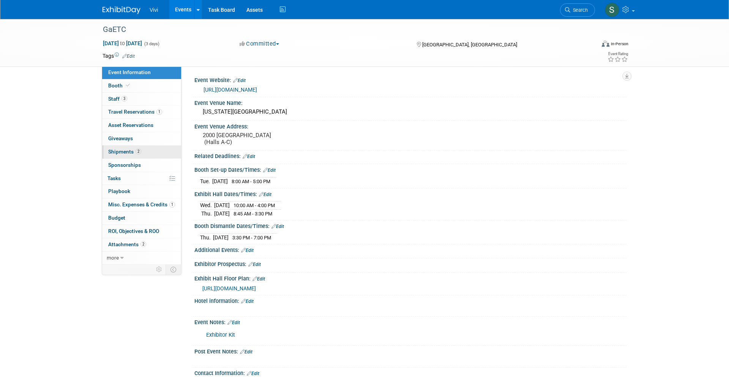
click at [125, 149] on span "Shipments 2" at bounding box center [124, 152] width 33 height 6
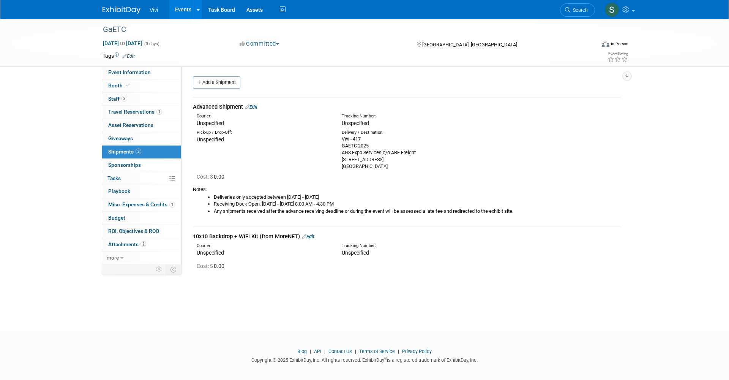
click at [123, 11] on img at bounding box center [122, 10] width 38 height 8
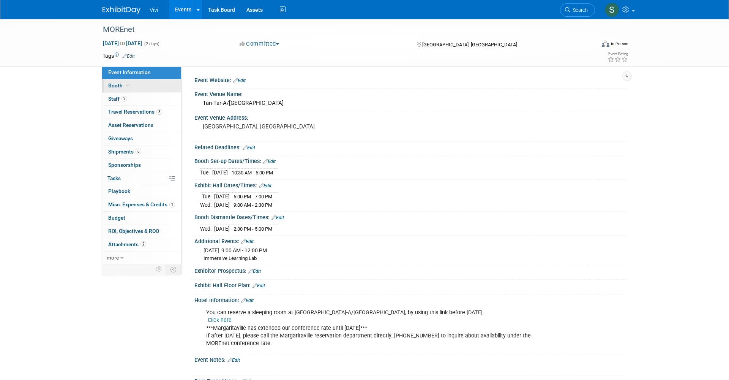
click at [120, 87] on span "Booth" at bounding box center [119, 85] width 23 height 6
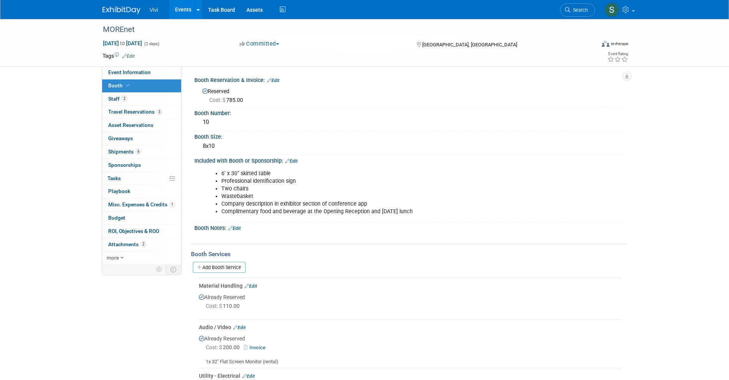
click at [117, 6] on link at bounding box center [126, 6] width 47 height 6
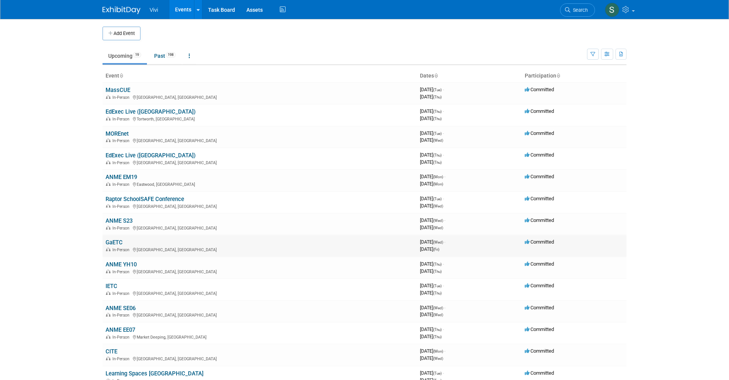
click at [117, 239] on link "GaETC" at bounding box center [114, 242] width 17 height 7
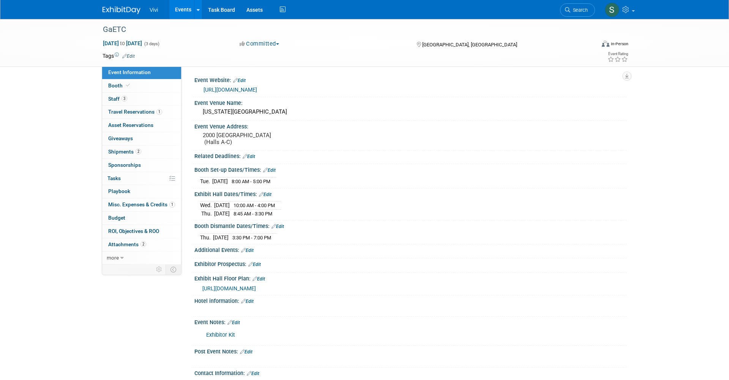
click at [115, 11] on img at bounding box center [122, 10] width 38 height 8
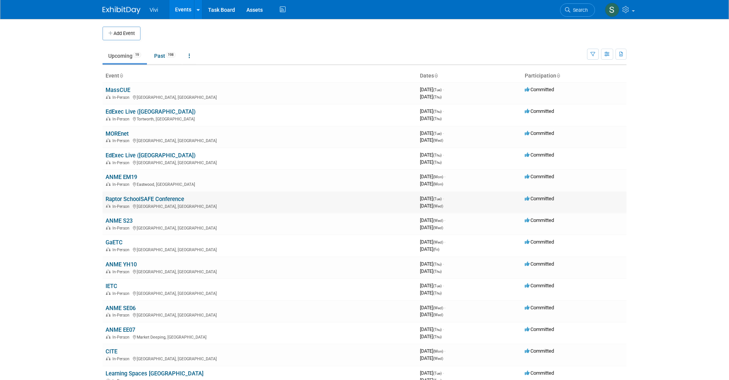
click at [128, 196] on link "Raptor SchoolSAFE Conference" at bounding box center [145, 199] width 79 height 7
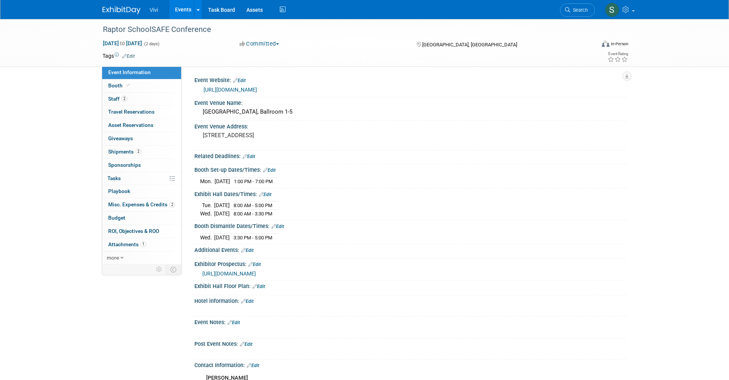
click at [121, 85] on span "Booth" at bounding box center [119, 85] width 23 height 6
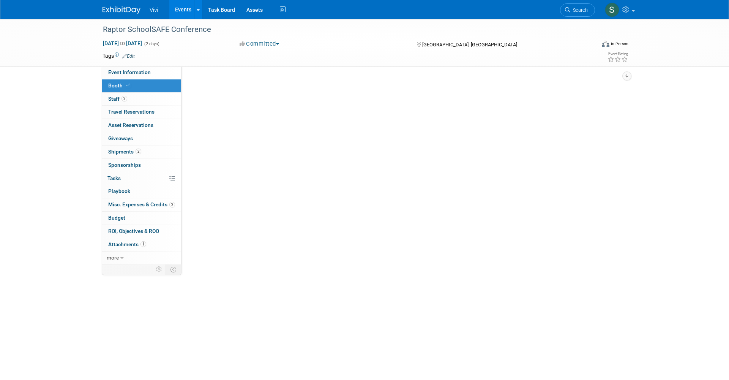
click at [121, 85] on span "Booth" at bounding box center [119, 85] width 23 height 6
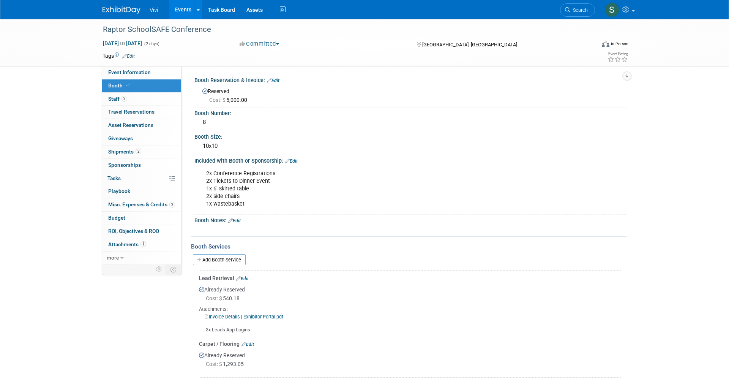
click at [130, 5] on link at bounding box center [126, 6] width 47 height 6
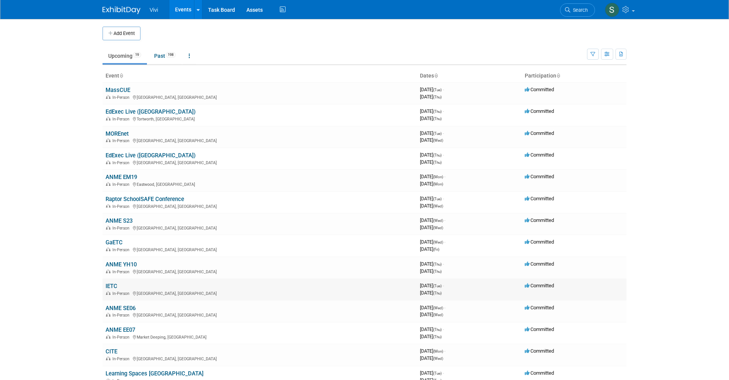
click at [109, 283] on link "IETC" at bounding box center [112, 286] width 12 height 7
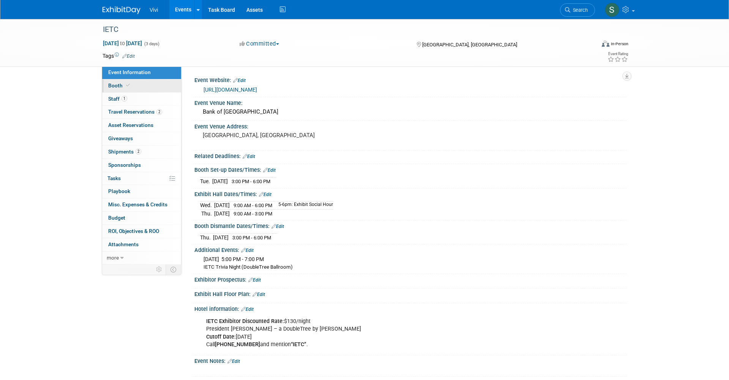
click at [120, 83] on span "Booth" at bounding box center [119, 85] width 23 height 6
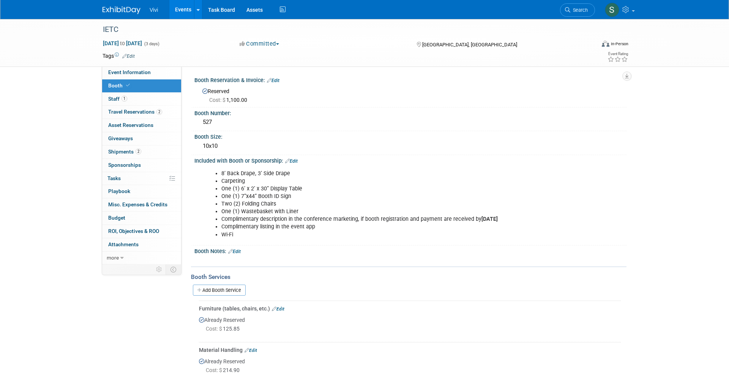
click at [118, 11] on img at bounding box center [122, 10] width 38 height 8
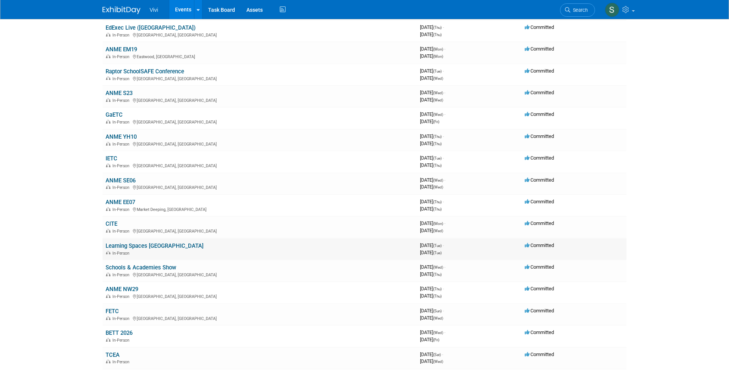
scroll to position [136, 0]
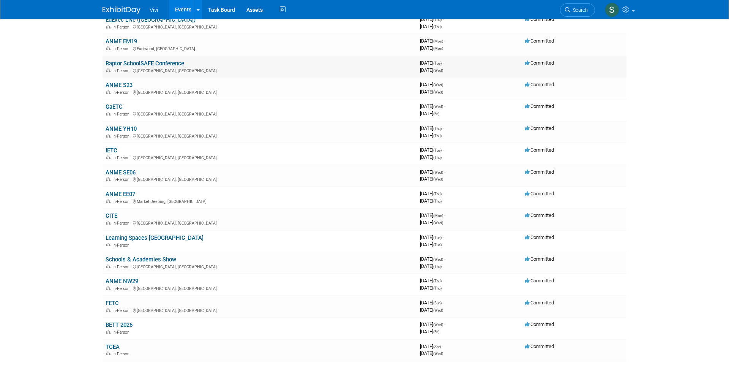
click at [116, 60] on link "Raptor SchoolSAFE Conference" at bounding box center [145, 63] width 79 height 7
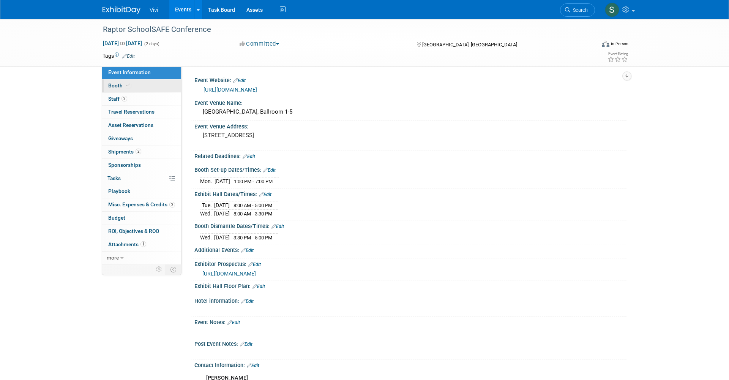
click at [118, 83] on span "Booth" at bounding box center [119, 85] width 23 height 6
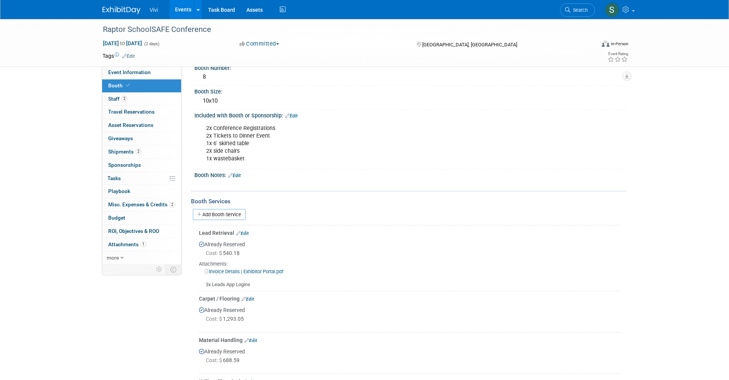
scroll to position [21, 0]
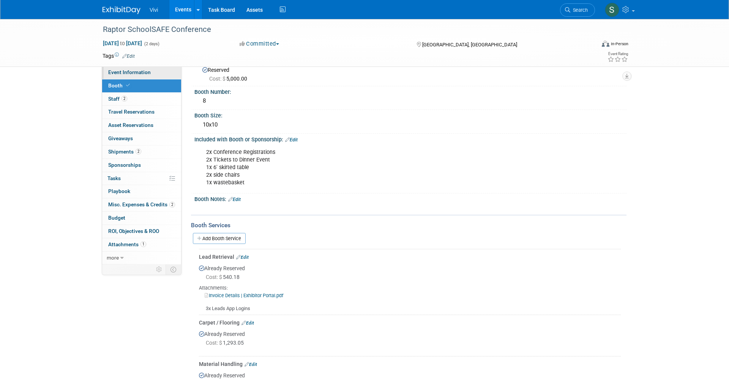
click at [126, 70] on span "Event Information" at bounding box center [129, 72] width 43 height 6
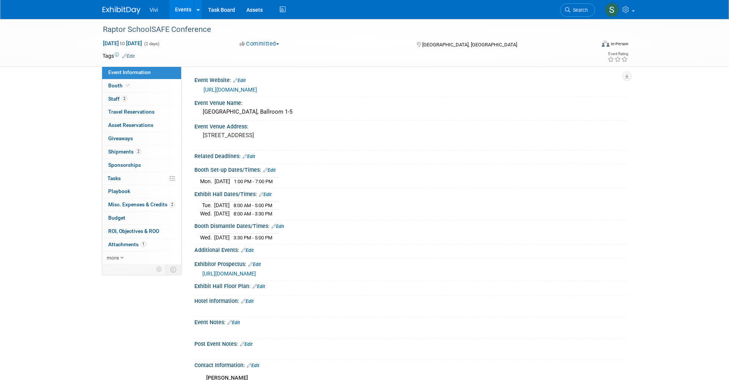
scroll to position [0, 0]
click at [126, 82] on span at bounding box center [128, 85] width 7 height 6
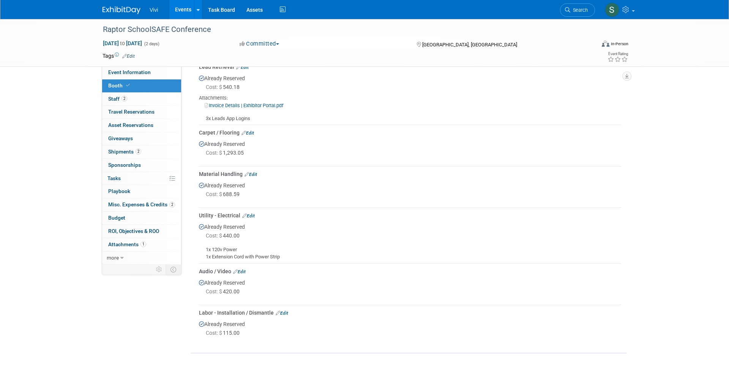
scroll to position [215, 0]
